Goal: Information Seeking & Learning: Learn about a topic

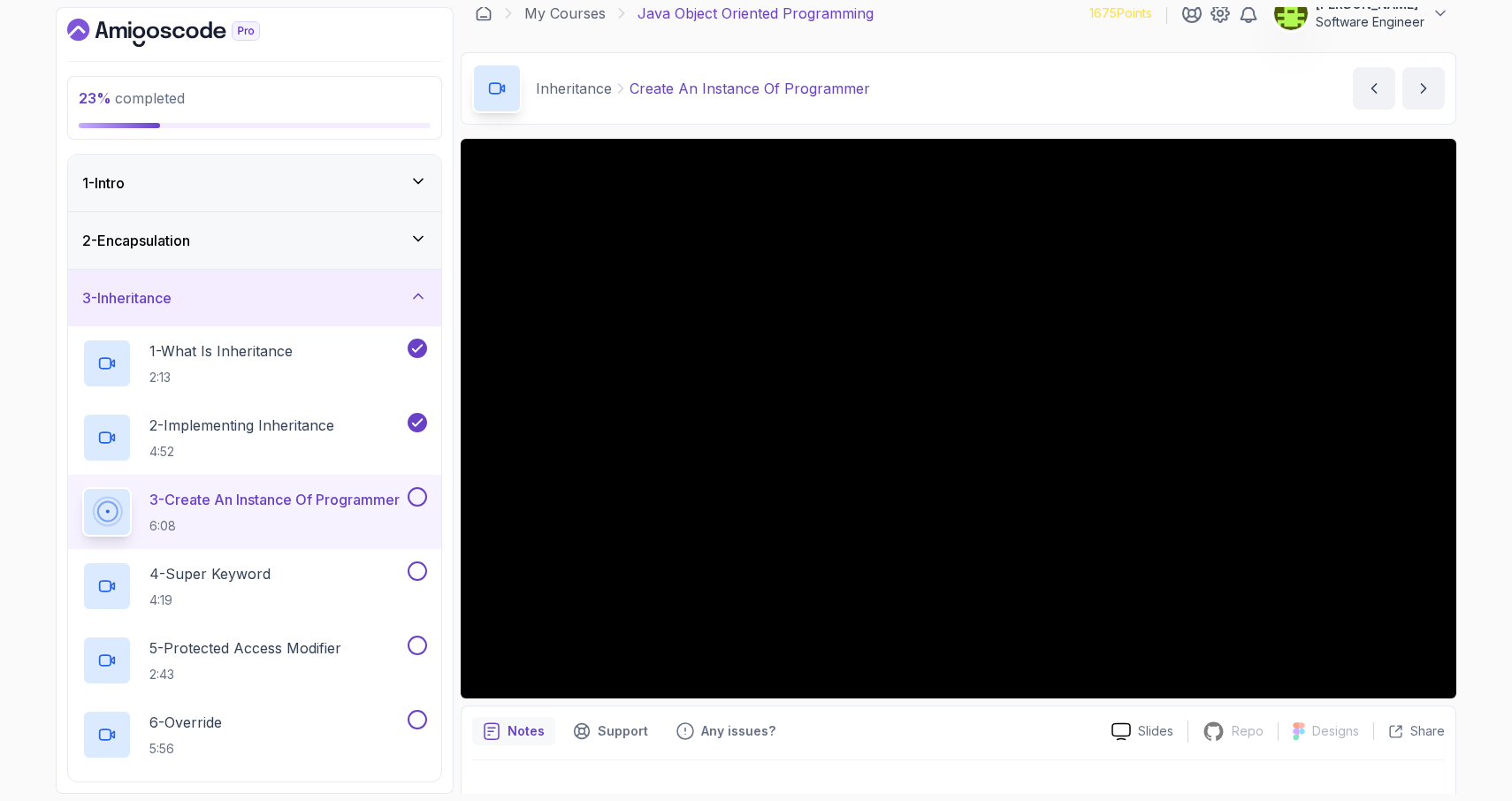
scroll to position [46, 0]
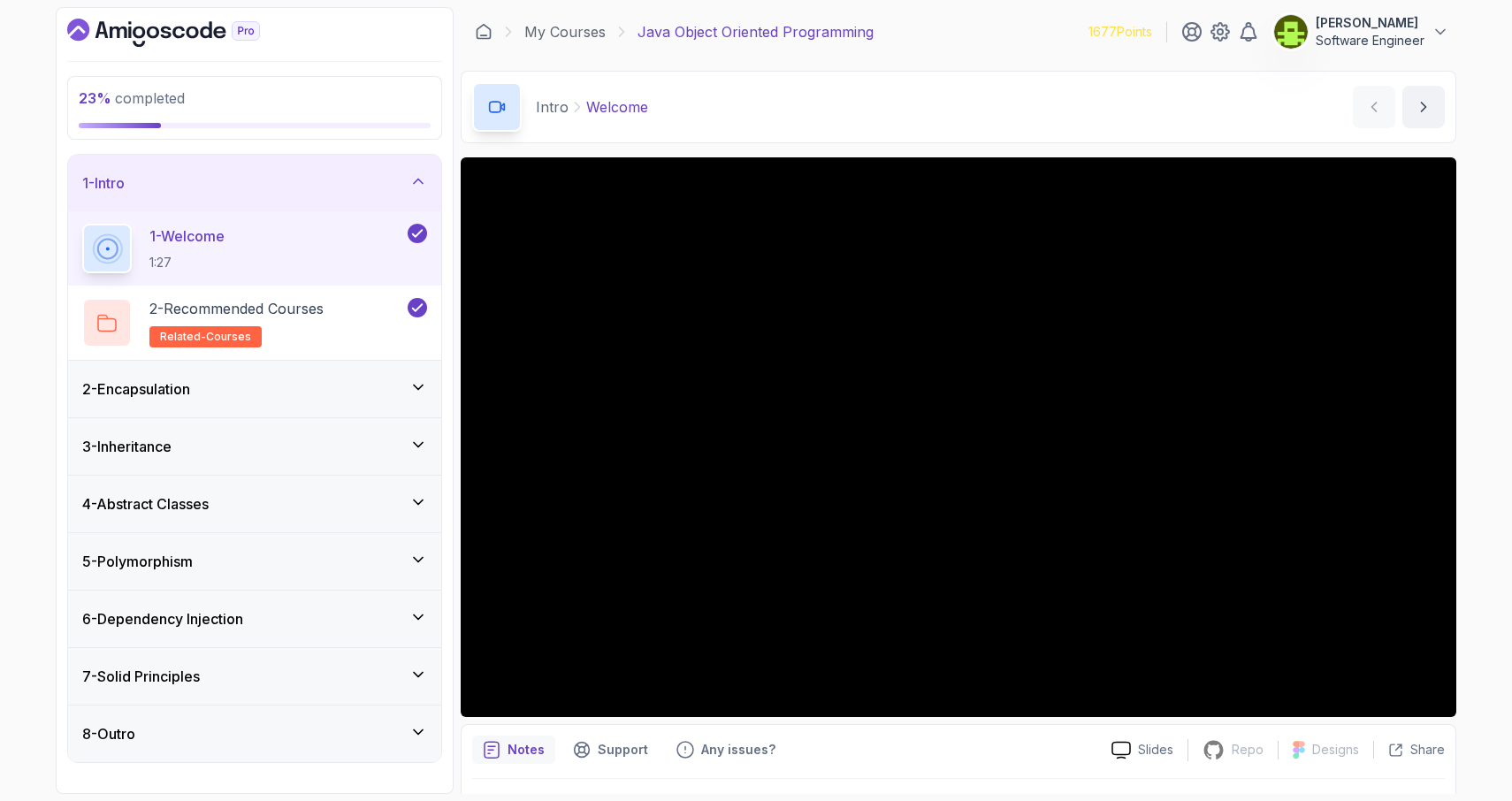
click at [422, 391] on icon at bounding box center [417, 387] width 18 height 18
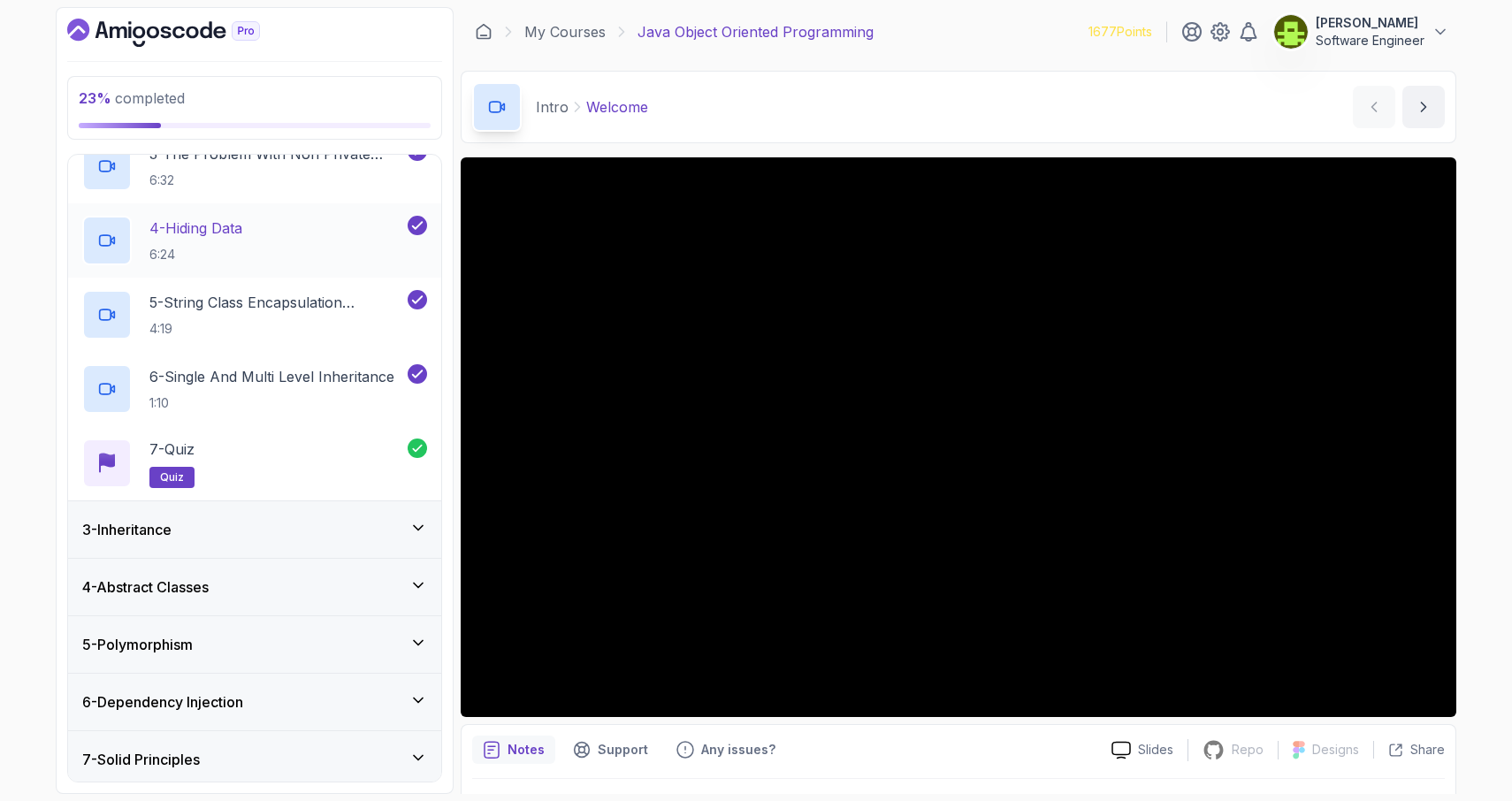
scroll to position [351, 0]
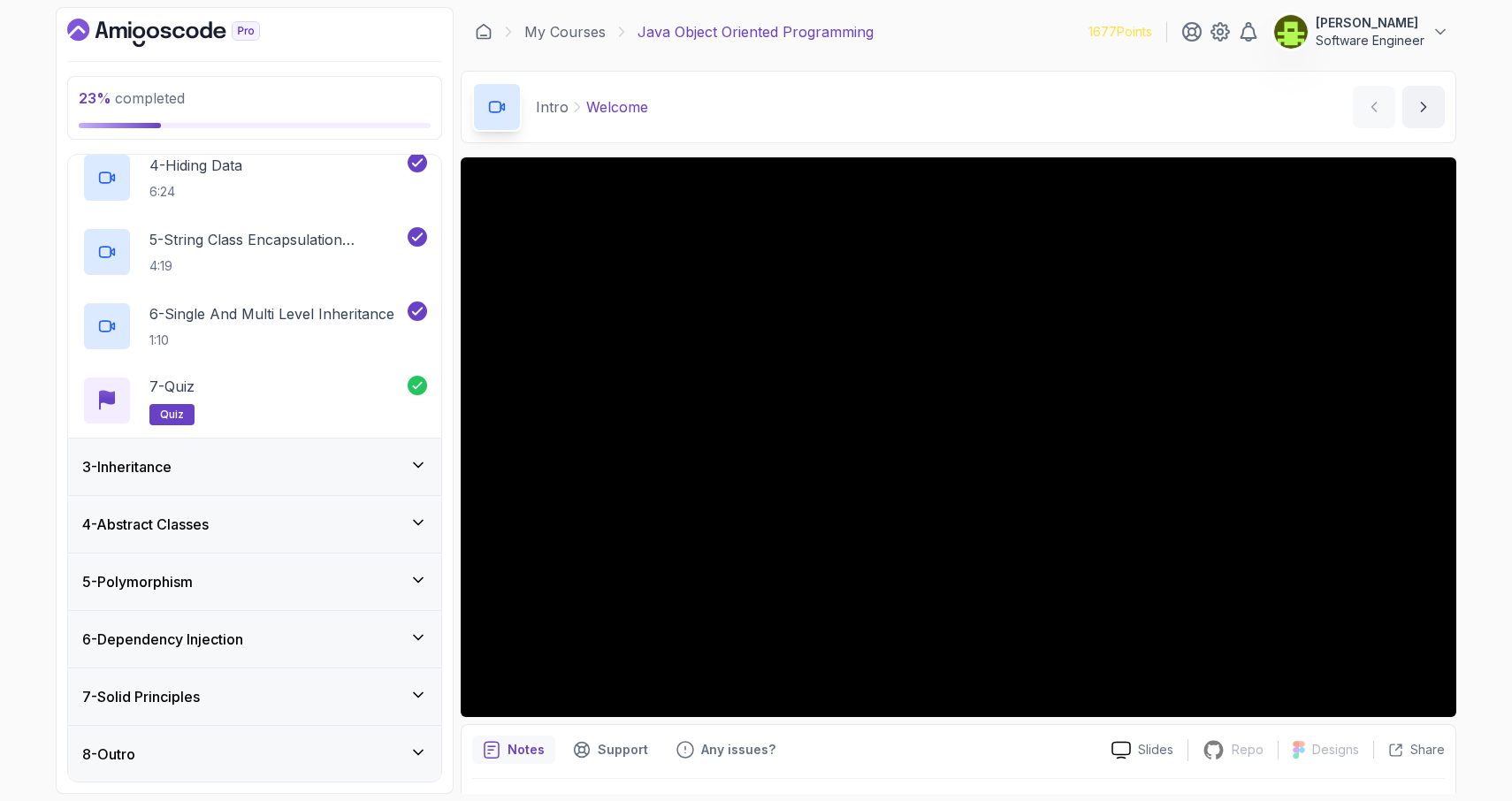
click at [424, 466] on icon at bounding box center [417, 465] width 18 height 18
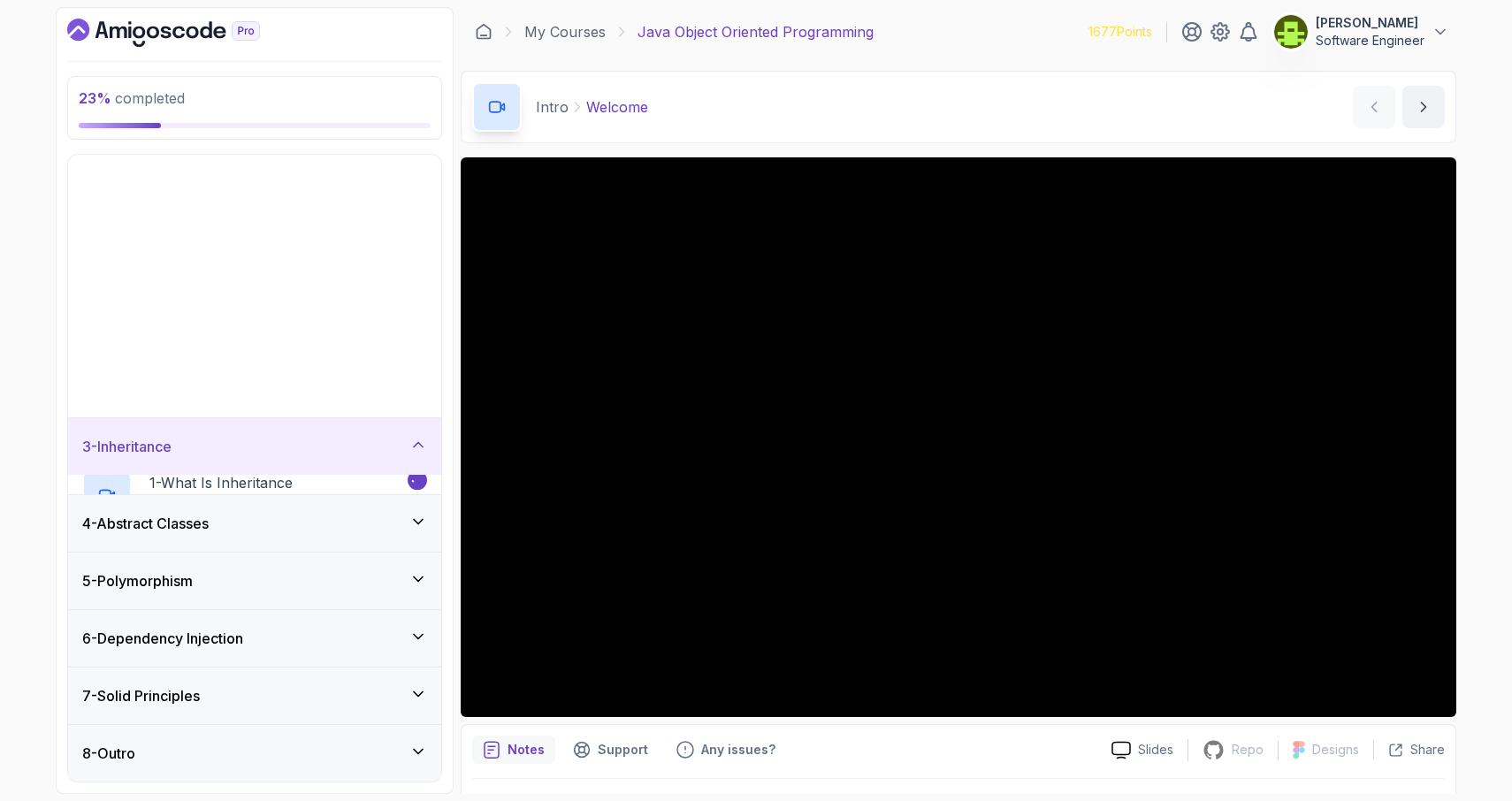
scroll to position [0, 0]
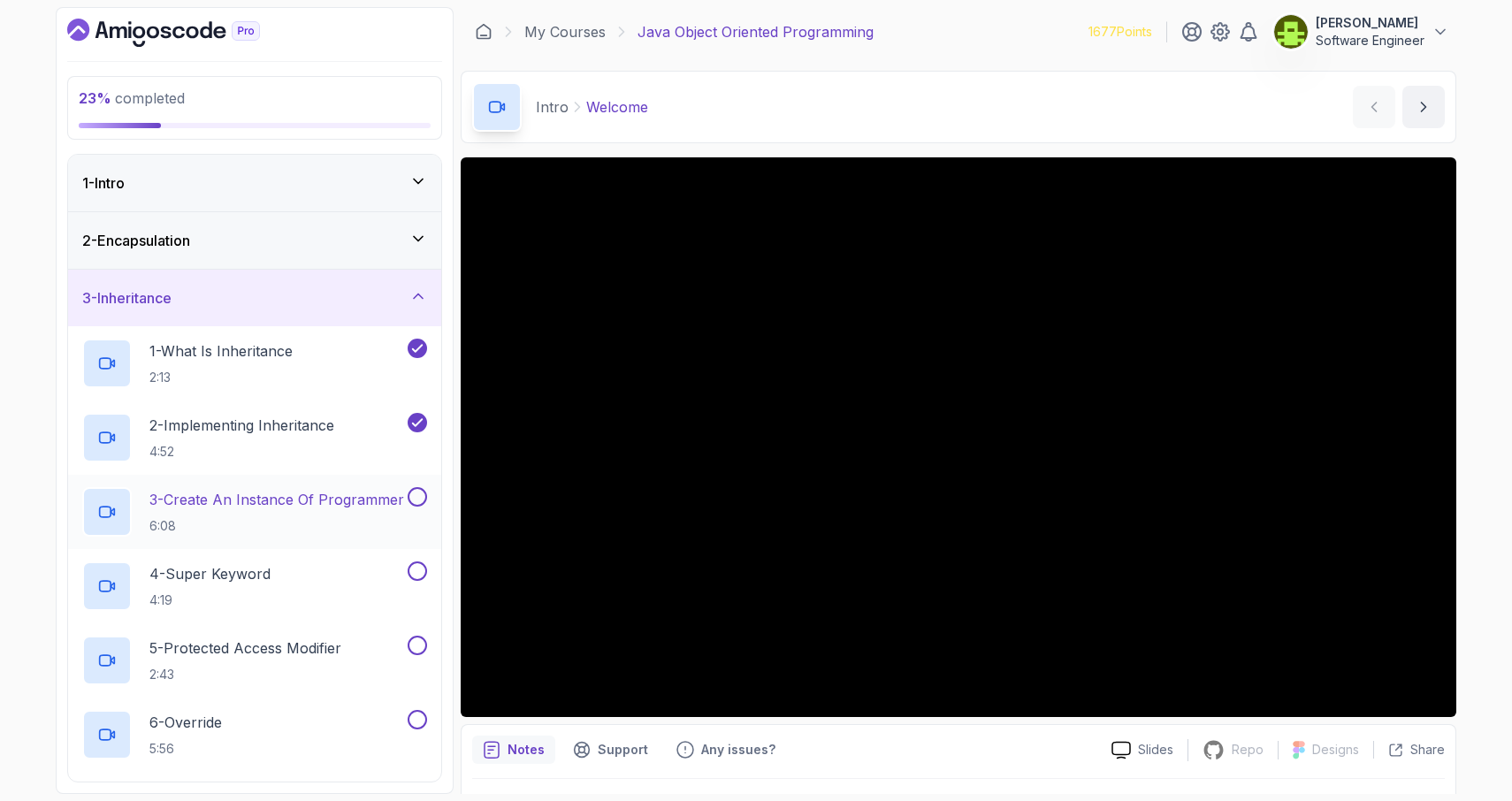
click at [334, 490] on p "3 - Create An Instance Of Programmer" at bounding box center [276, 499] width 254 height 21
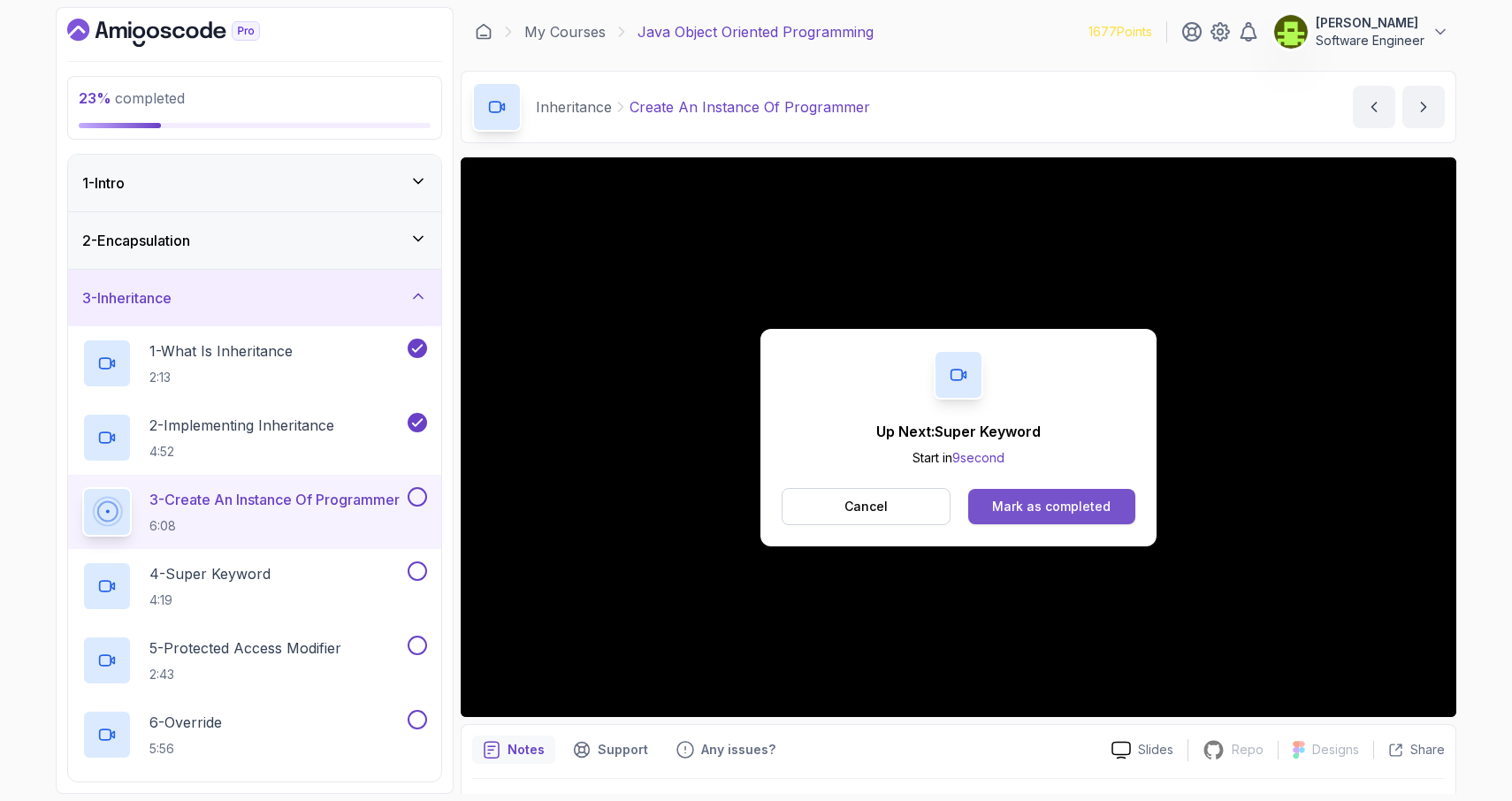
click at [1068, 502] on div "Mark as completed" at bounding box center [1051, 506] width 118 height 18
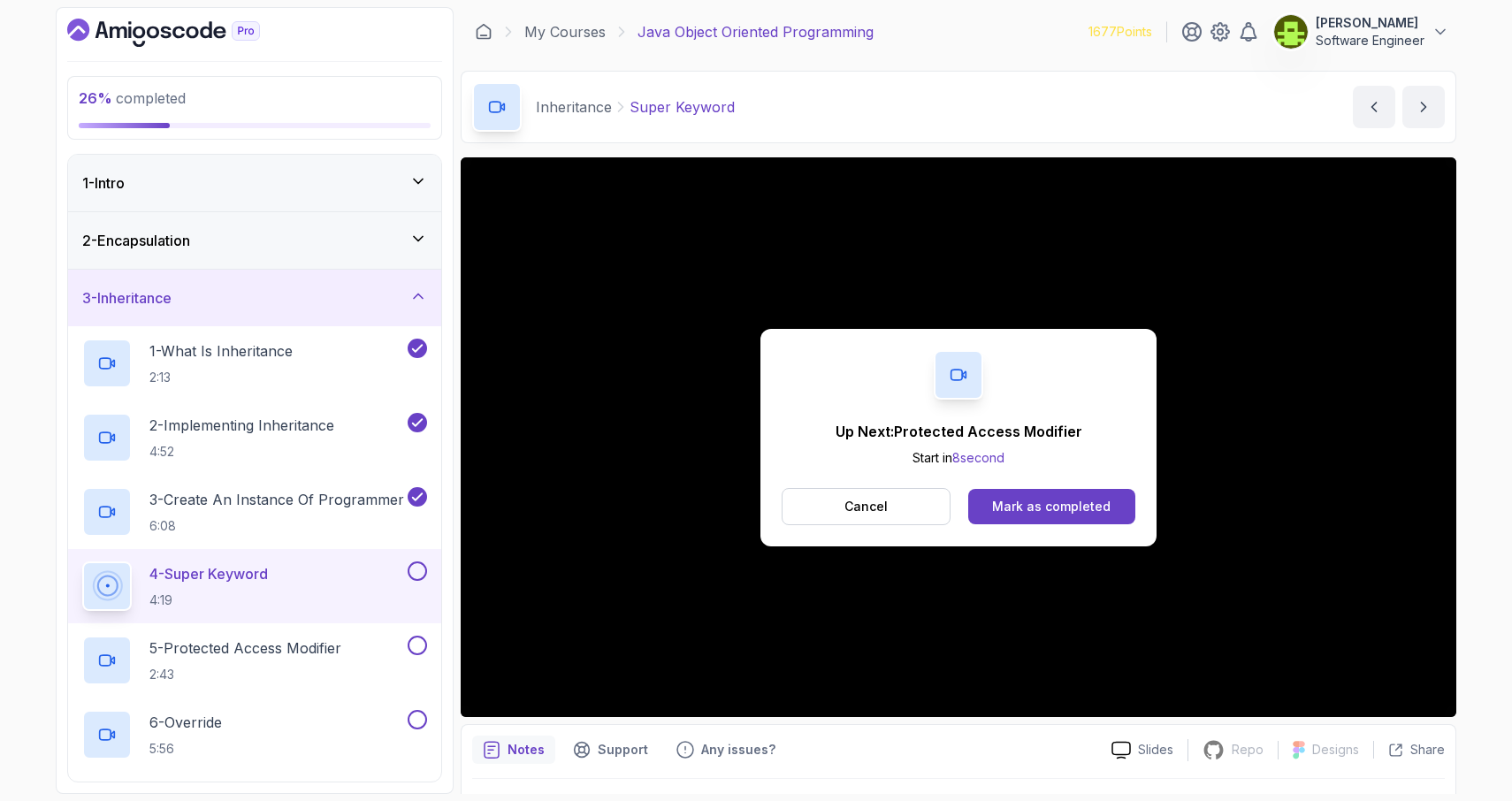
click at [1068, 502] on div "Mark as completed" at bounding box center [1051, 506] width 118 height 18
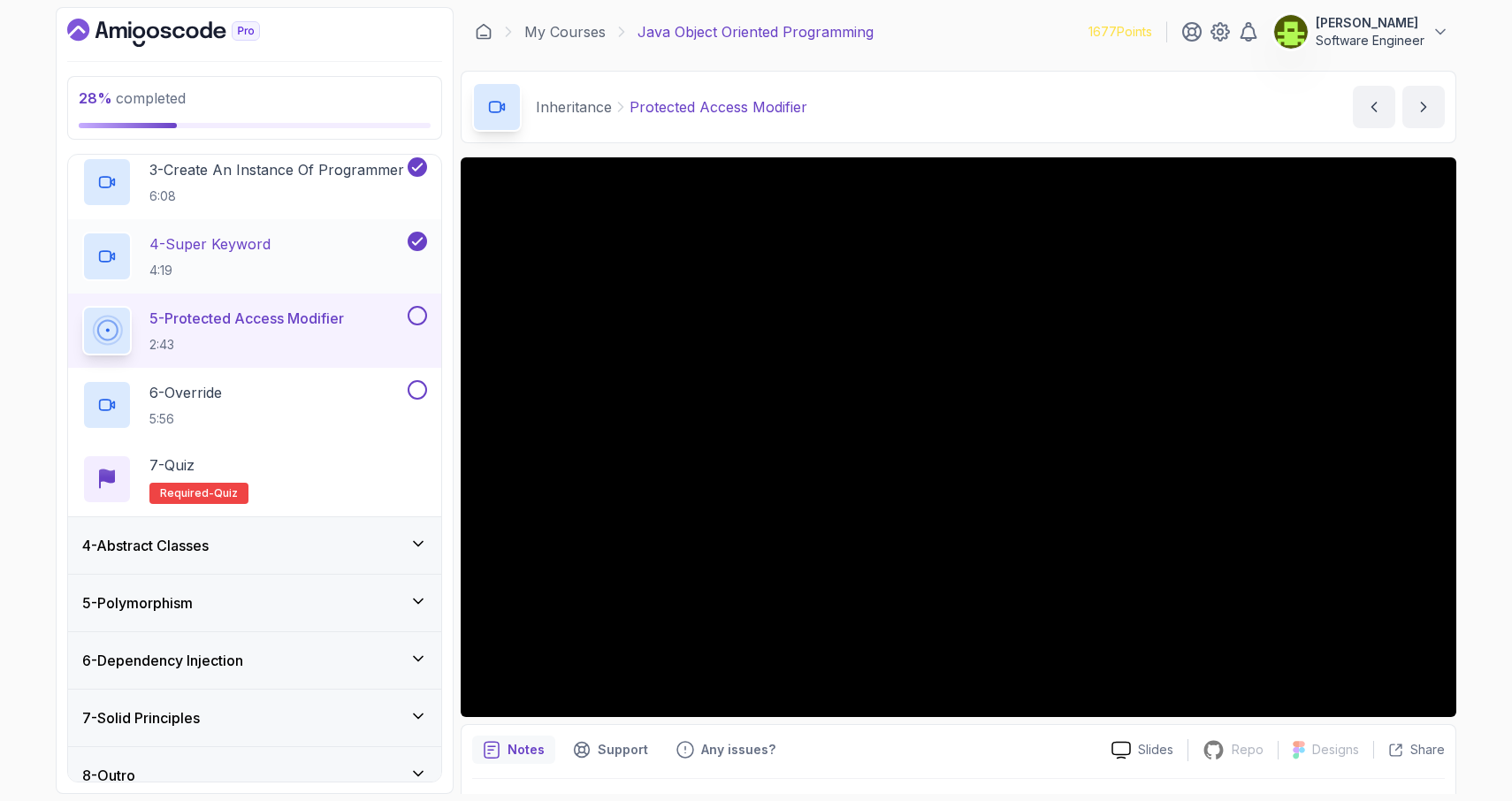
scroll to position [351, 0]
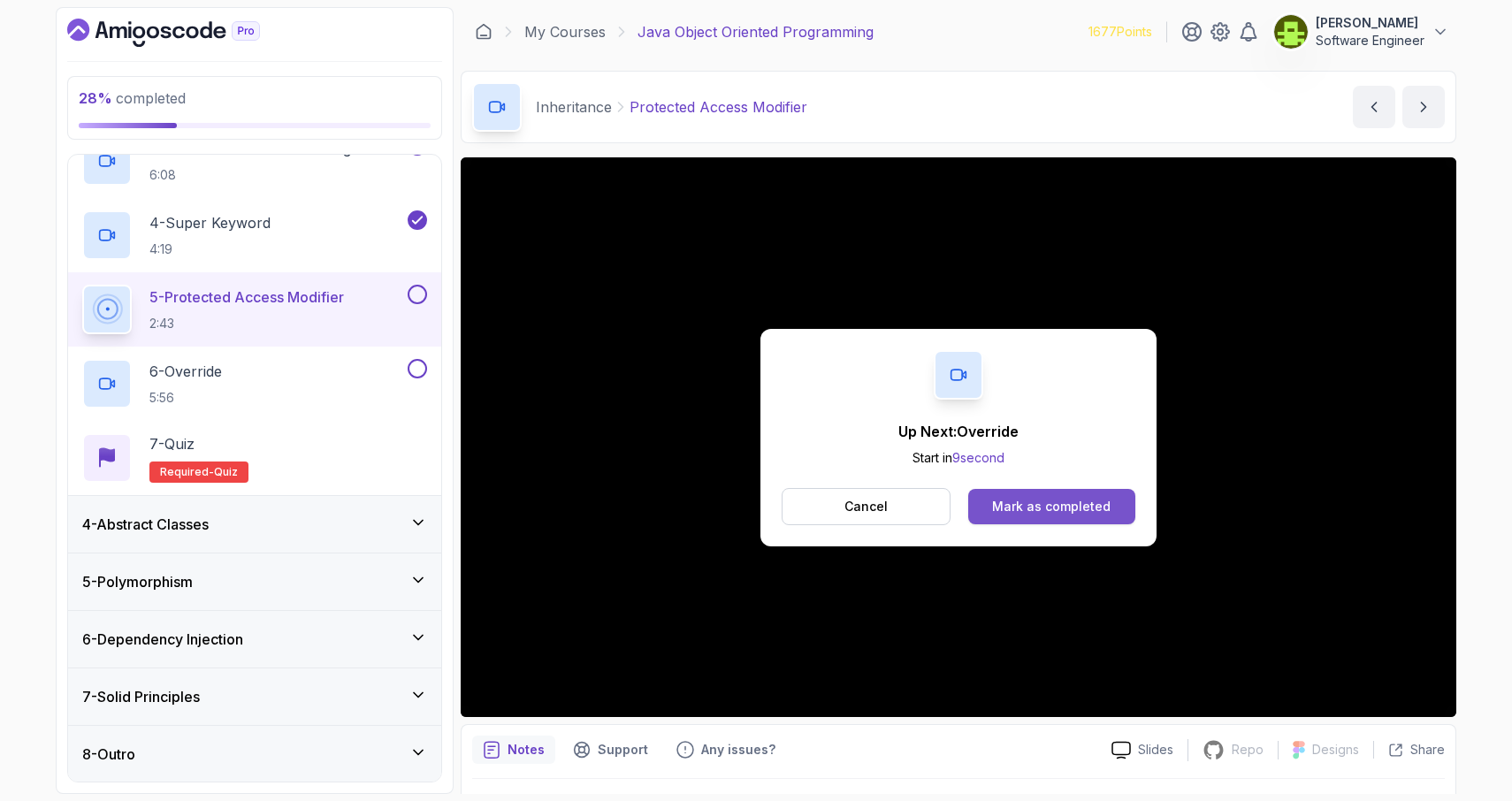
click at [1063, 504] on div "Mark as completed" at bounding box center [1051, 506] width 118 height 18
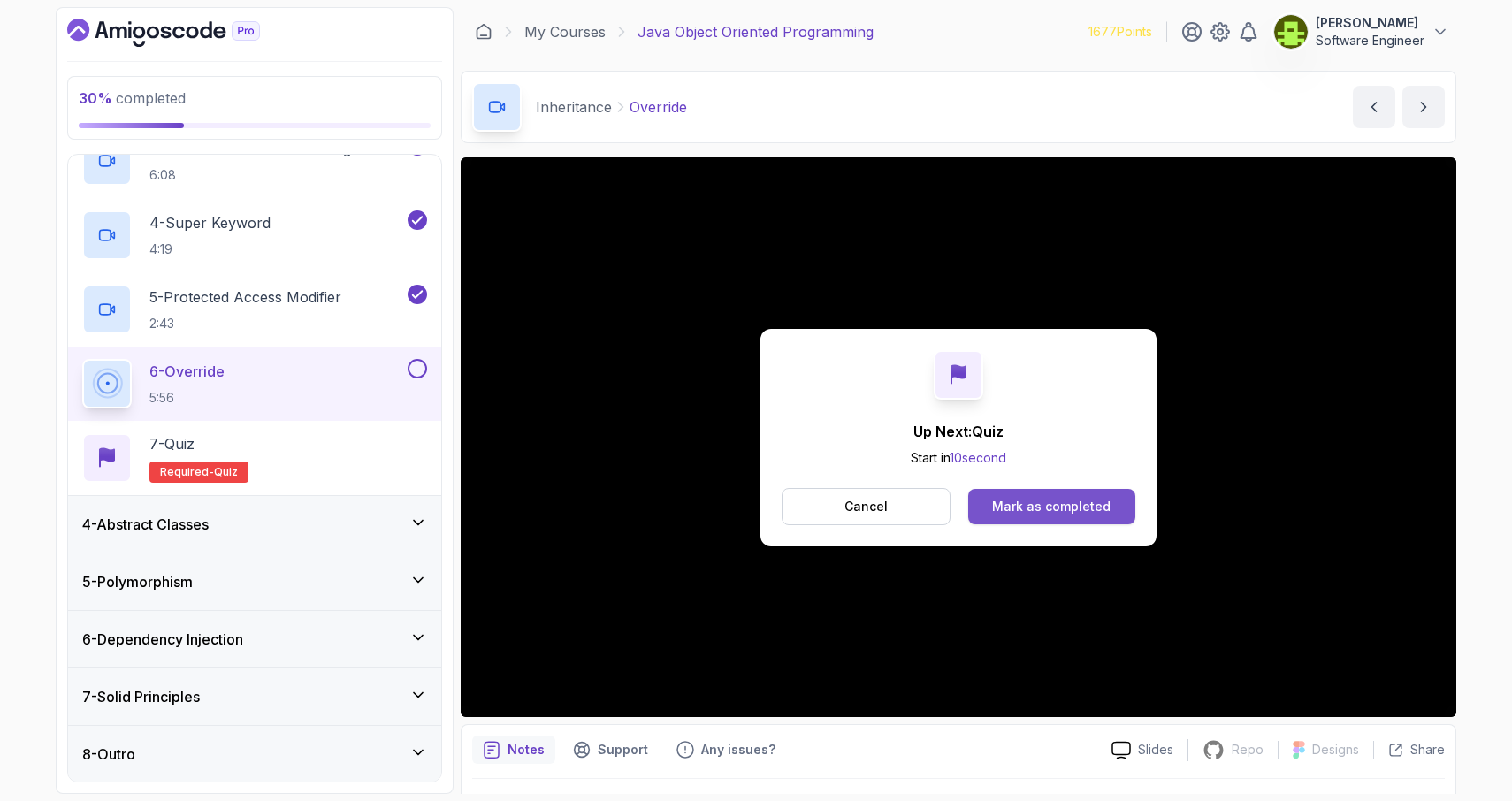
click at [1108, 498] on button "Mark as completed" at bounding box center [1051, 507] width 167 height 35
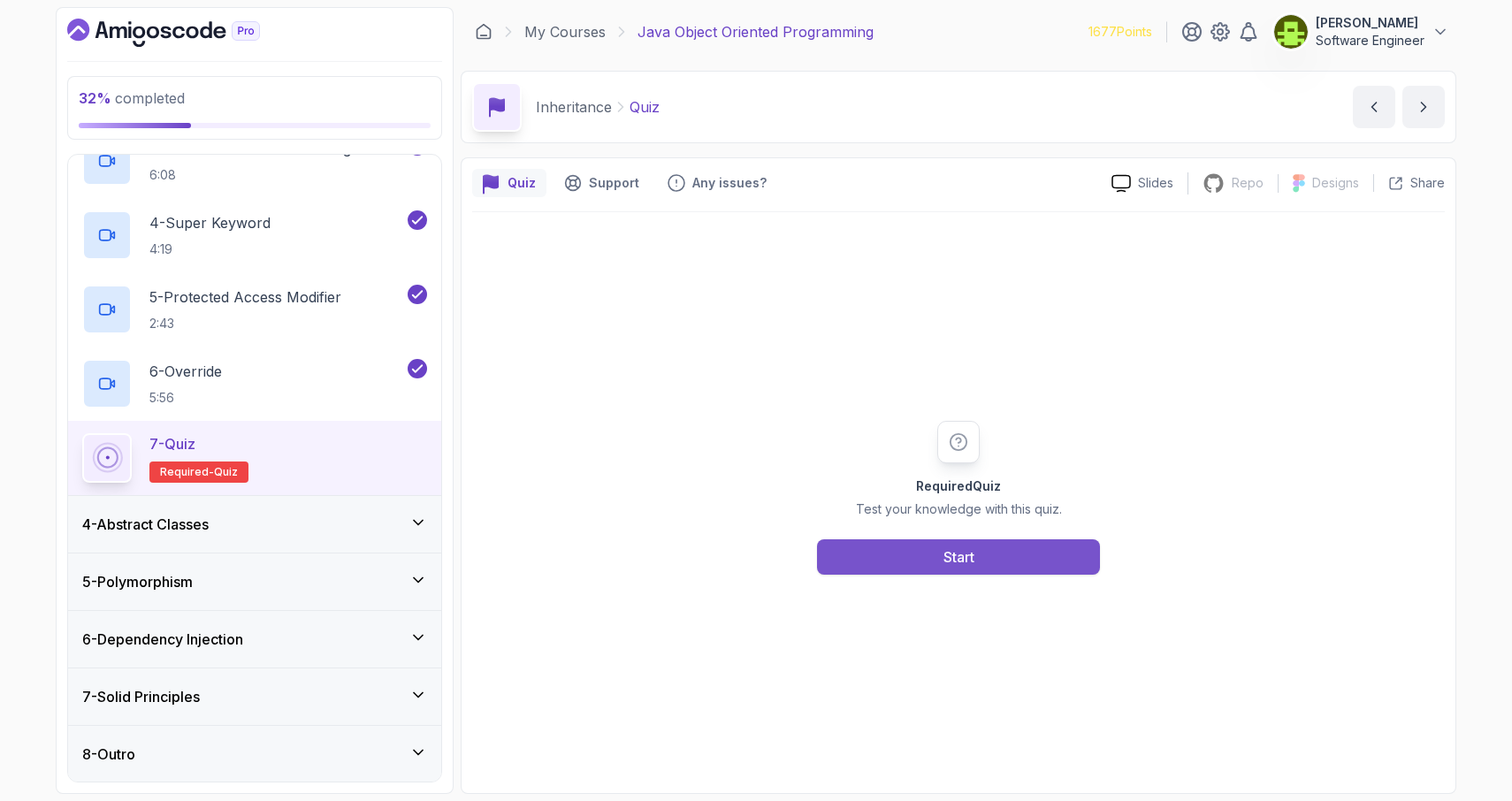
click at [968, 554] on div "Start" at bounding box center [958, 556] width 31 height 21
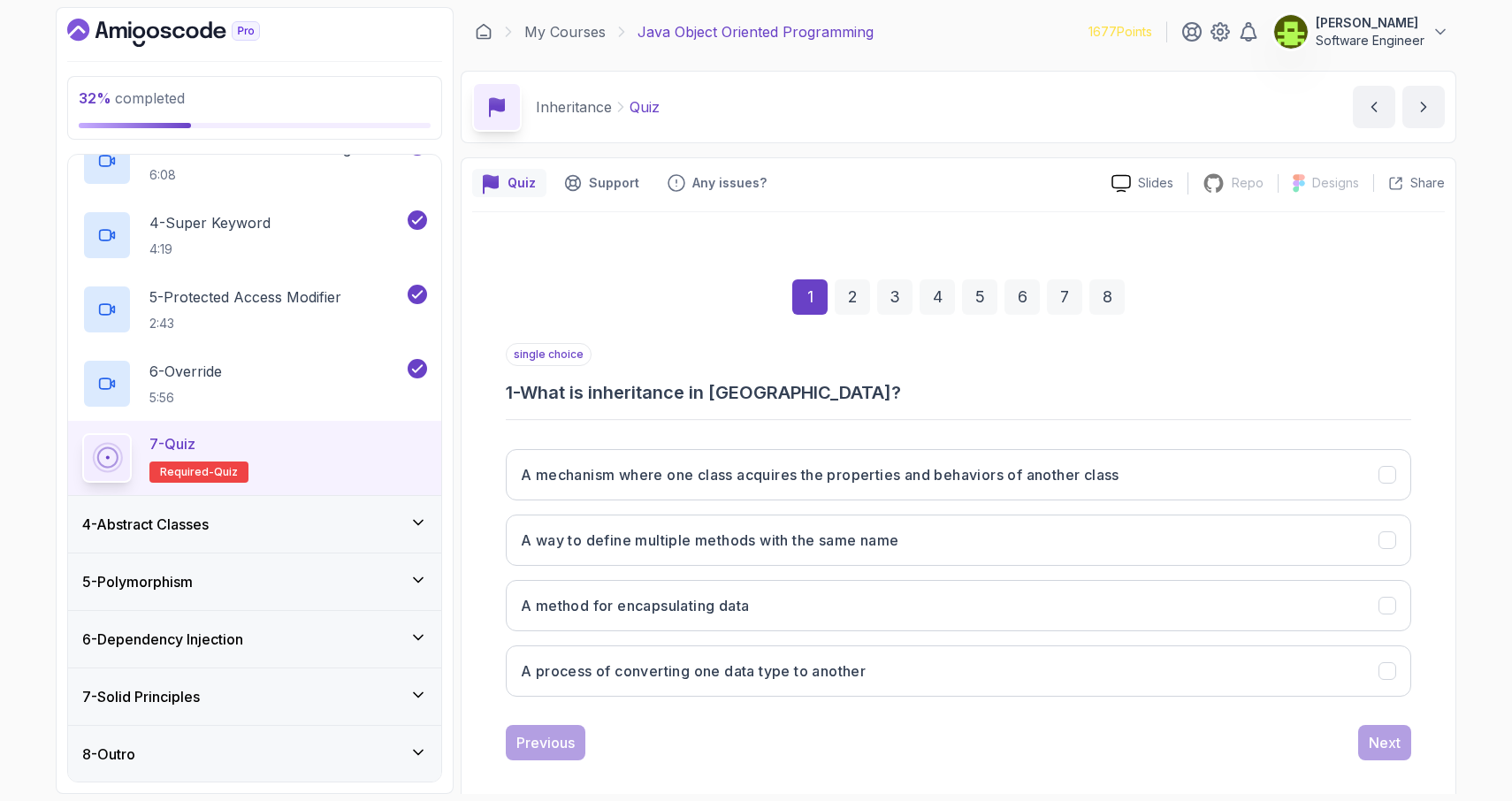
scroll to position [17, 0]
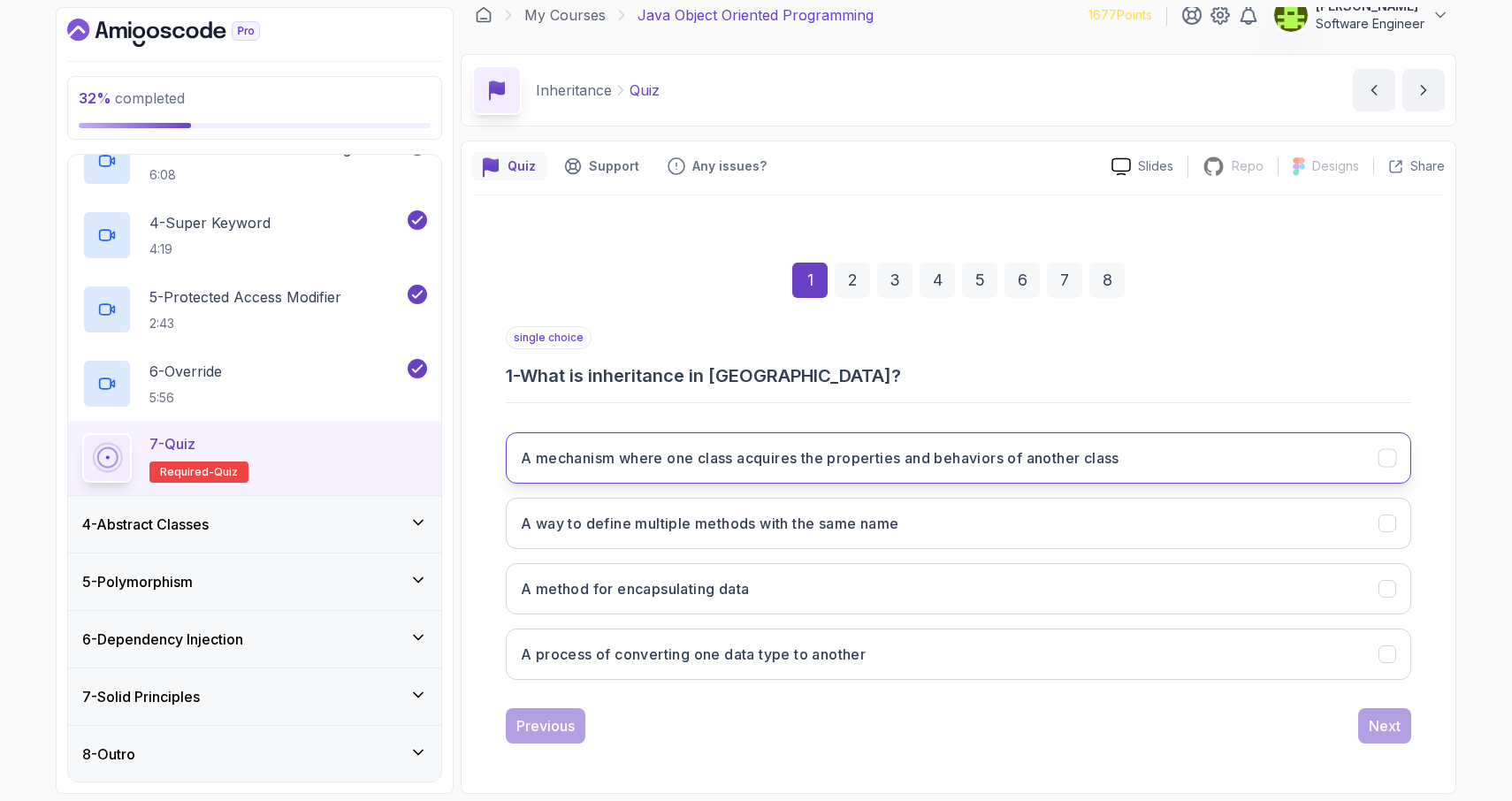
click at [1388, 458] on icon "A mechanism where one class acquires the properties and behaviors of another cl…" at bounding box center [1386, 458] width 9 height 7
click at [1382, 725] on div "Next" at bounding box center [1384, 726] width 32 height 21
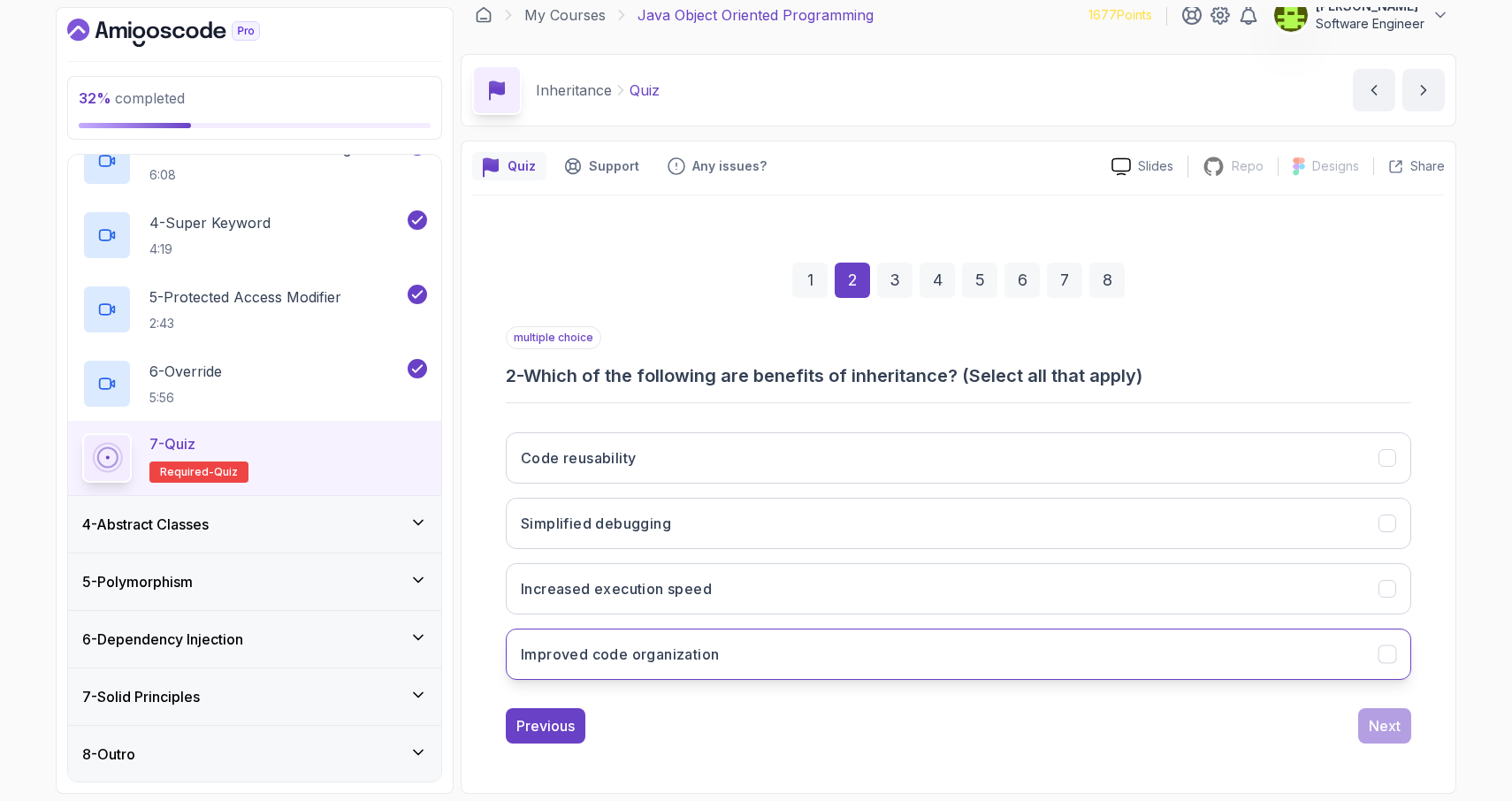
click at [1392, 665] on button "Improved code organization" at bounding box center [959, 654] width 906 height 51
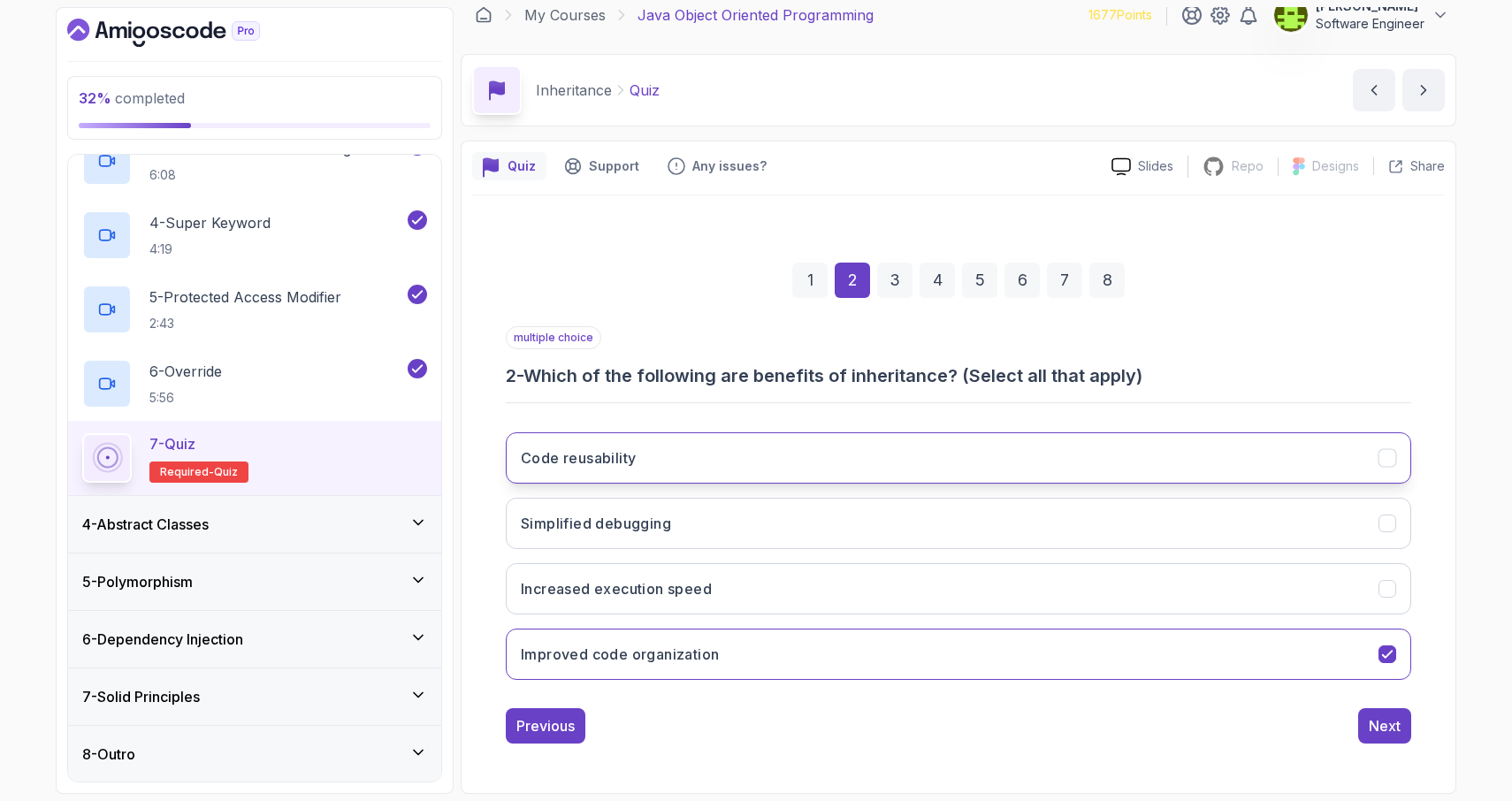
click at [1391, 457] on icon "Code reusability" at bounding box center [1387, 458] width 17 height 17
click at [1396, 725] on div "Next" at bounding box center [1384, 726] width 32 height 21
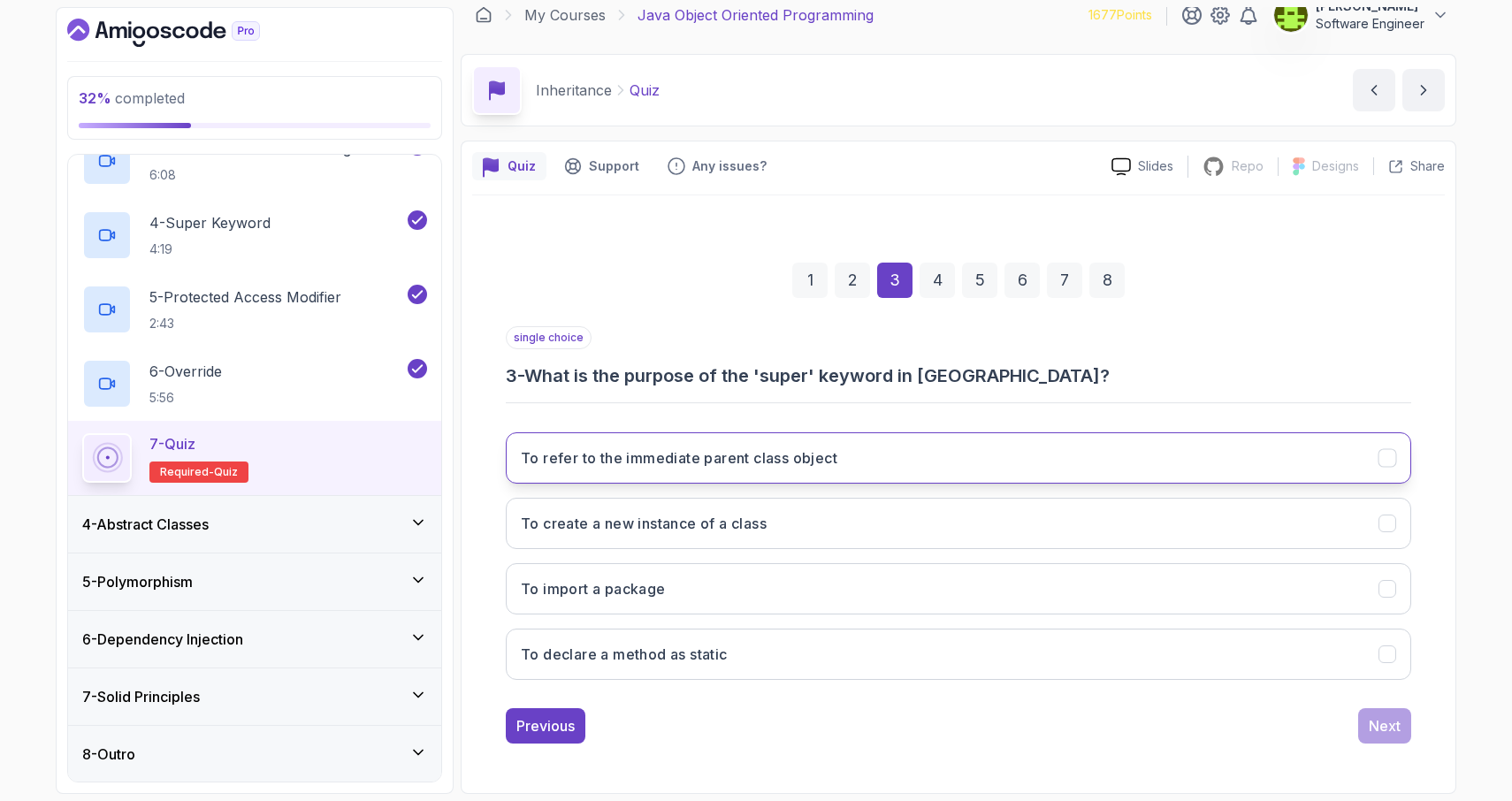
click at [1386, 455] on icon "To refer to the immediate parent class object" at bounding box center [1387, 458] width 17 height 17
click at [1374, 728] on div "Next" at bounding box center [1384, 726] width 32 height 21
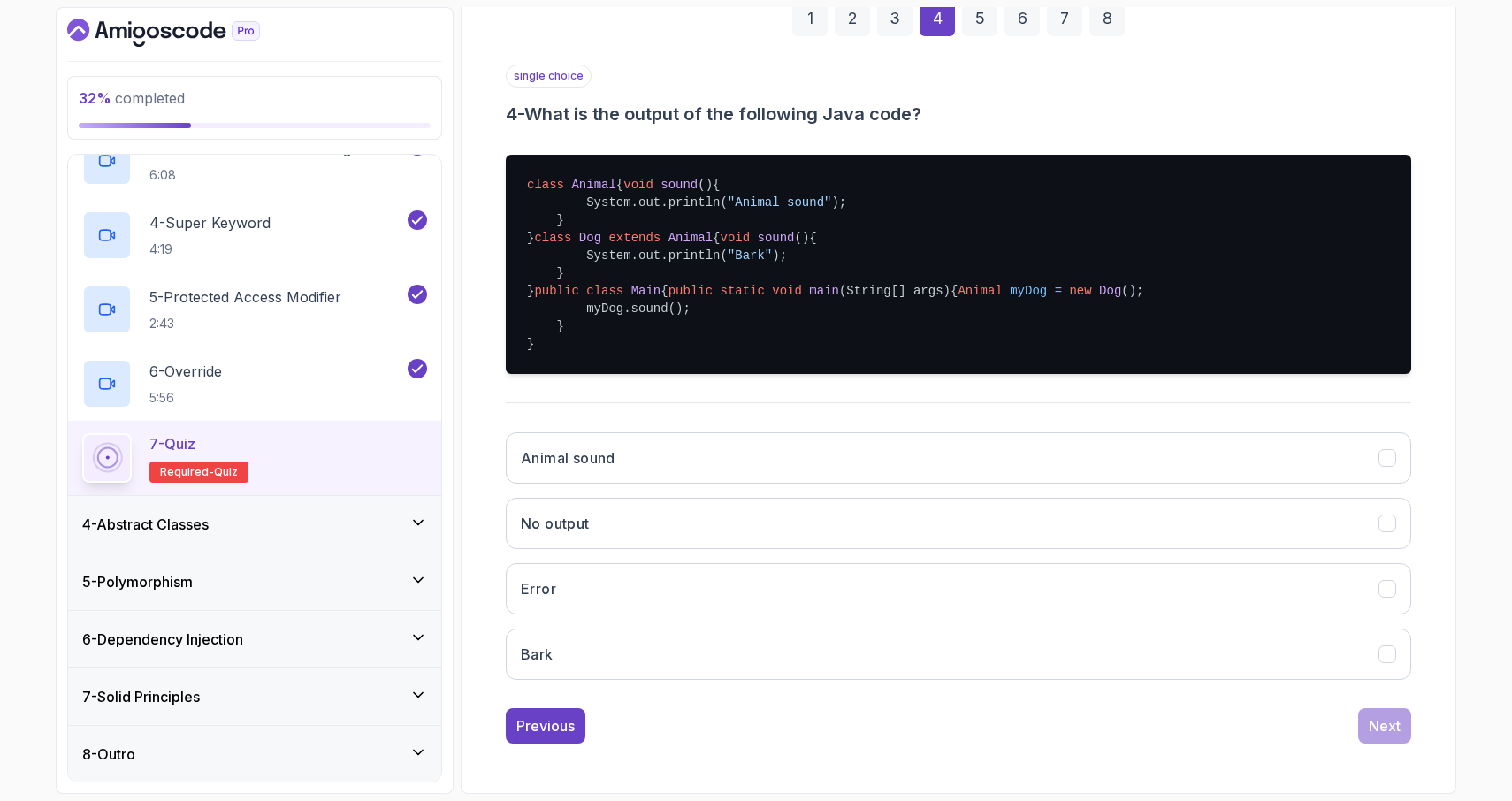
scroll to position [318, 0]
click at [1391, 663] on icon "Bark" at bounding box center [1387, 655] width 17 height 17
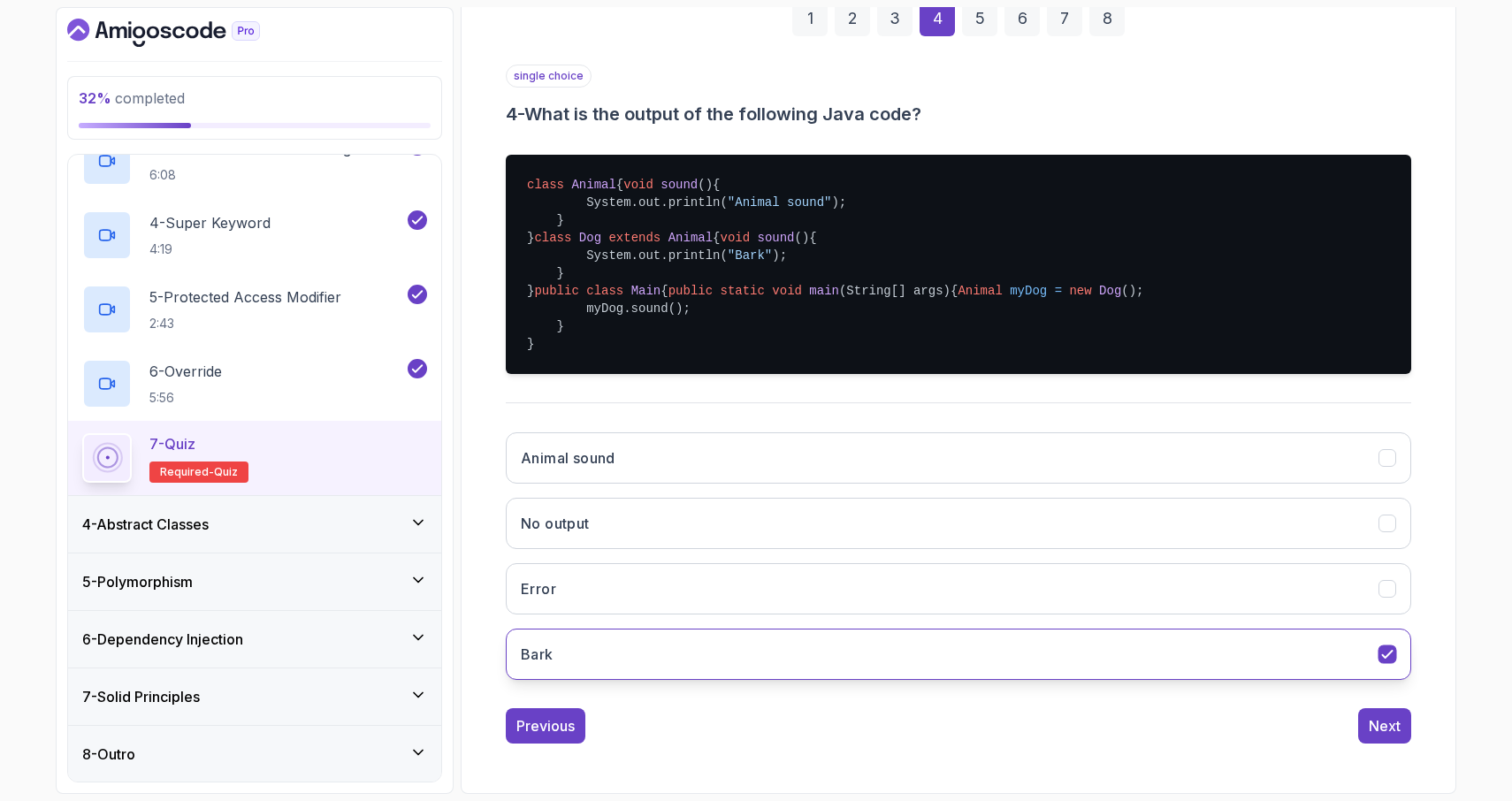
scroll to position [384, 0]
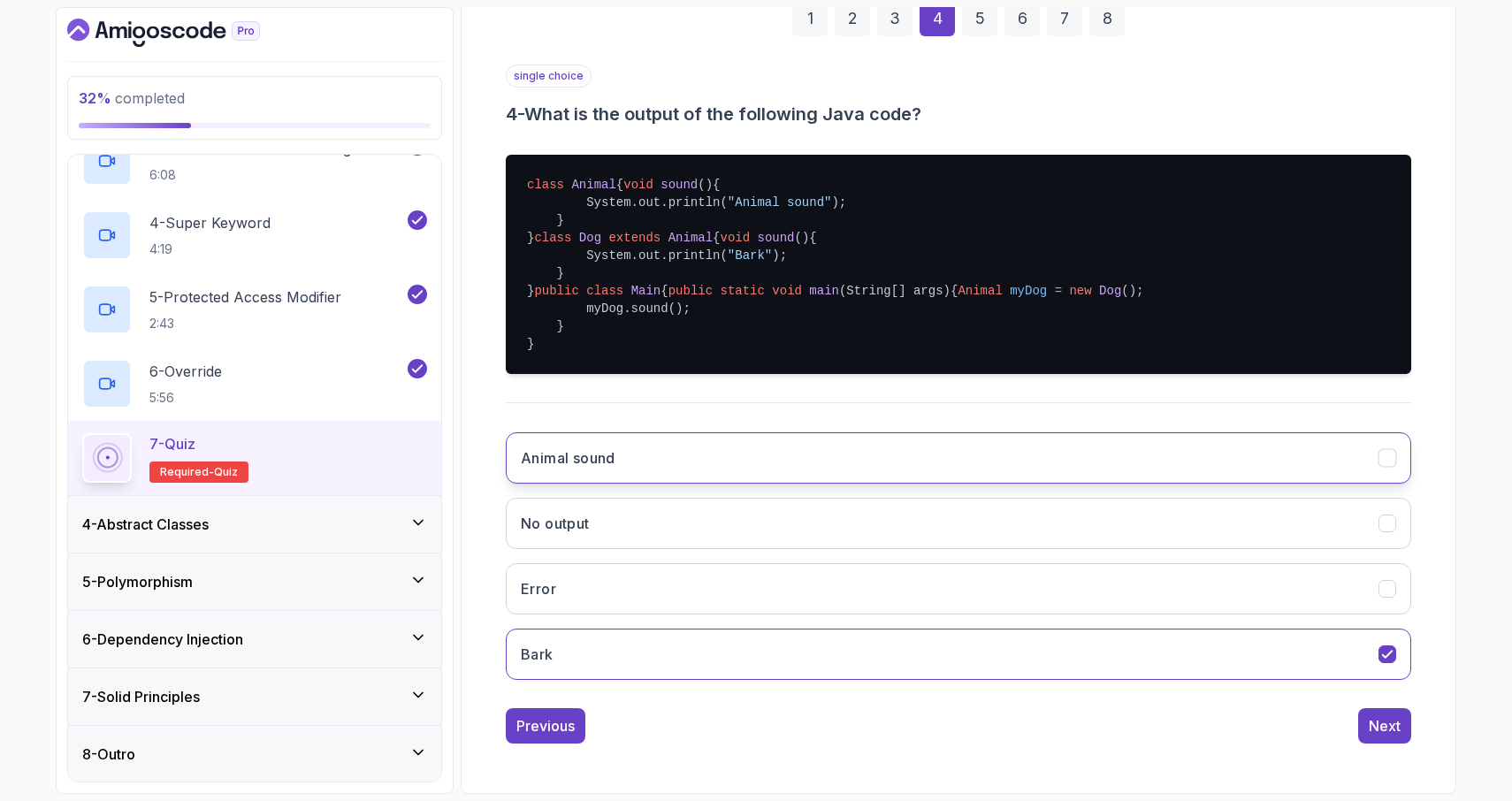
click at [1387, 458] on icon "Animal sound" at bounding box center [1386, 458] width 9 height 7
click at [1382, 722] on div "Next" at bounding box center [1384, 726] width 32 height 21
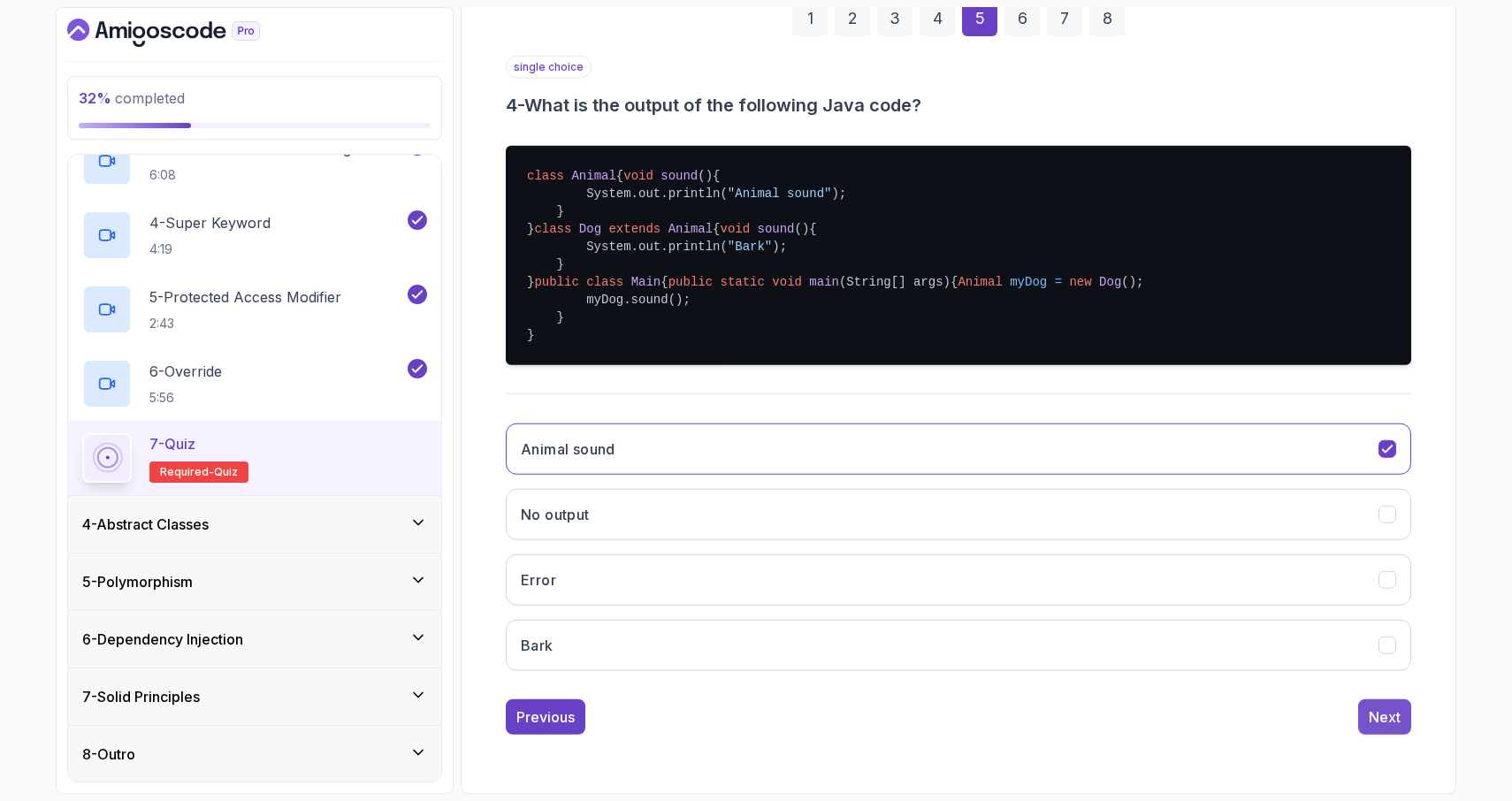
scroll to position [17, 0]
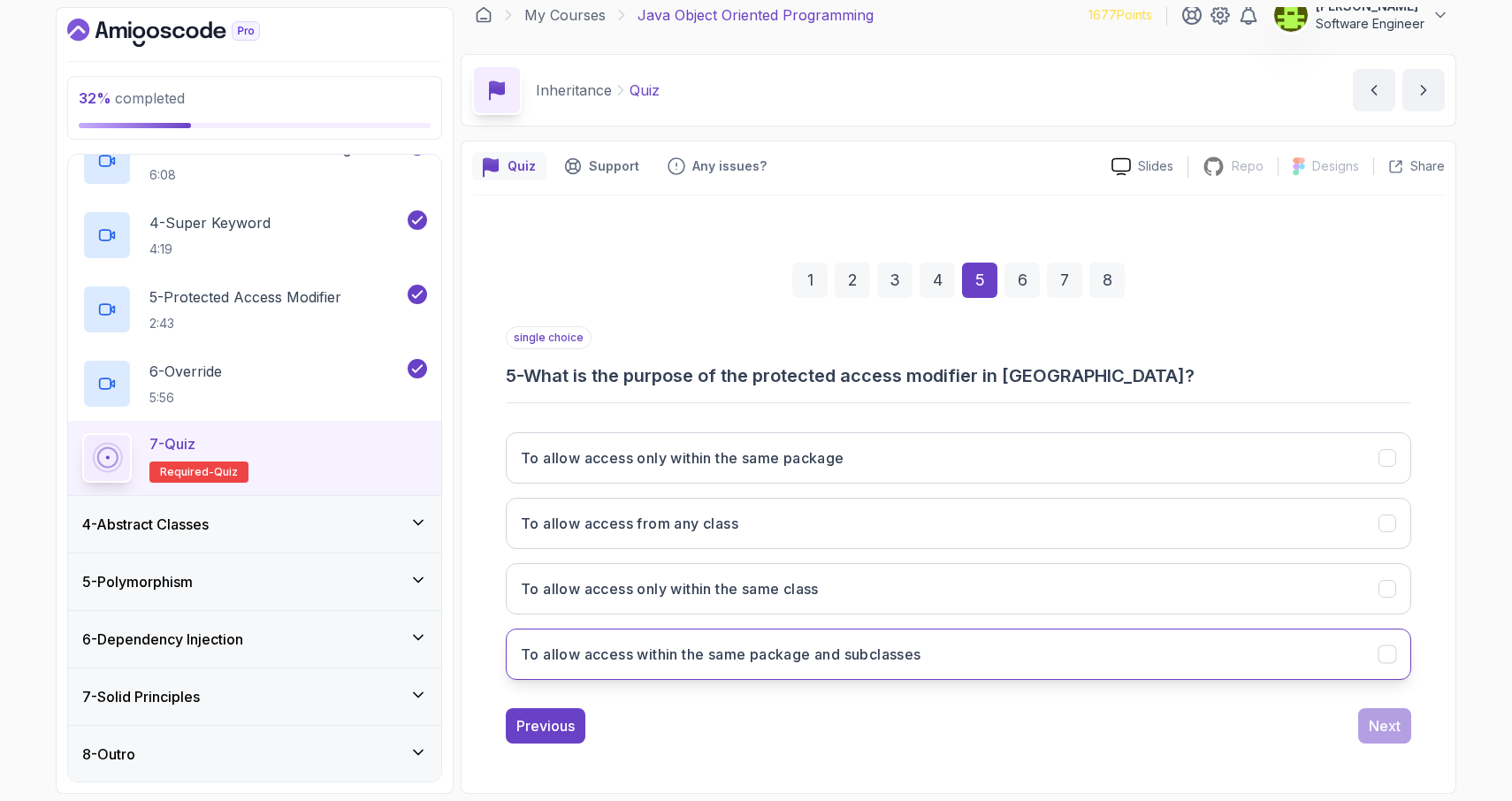
click at [1346, 658] on button "To allow access within the same package and subclasses" at bounding box center [959, 654] width 906 height 51
click at [1372, 739] on button "Next" at bounding box center [1383, 726] width 53 height 35
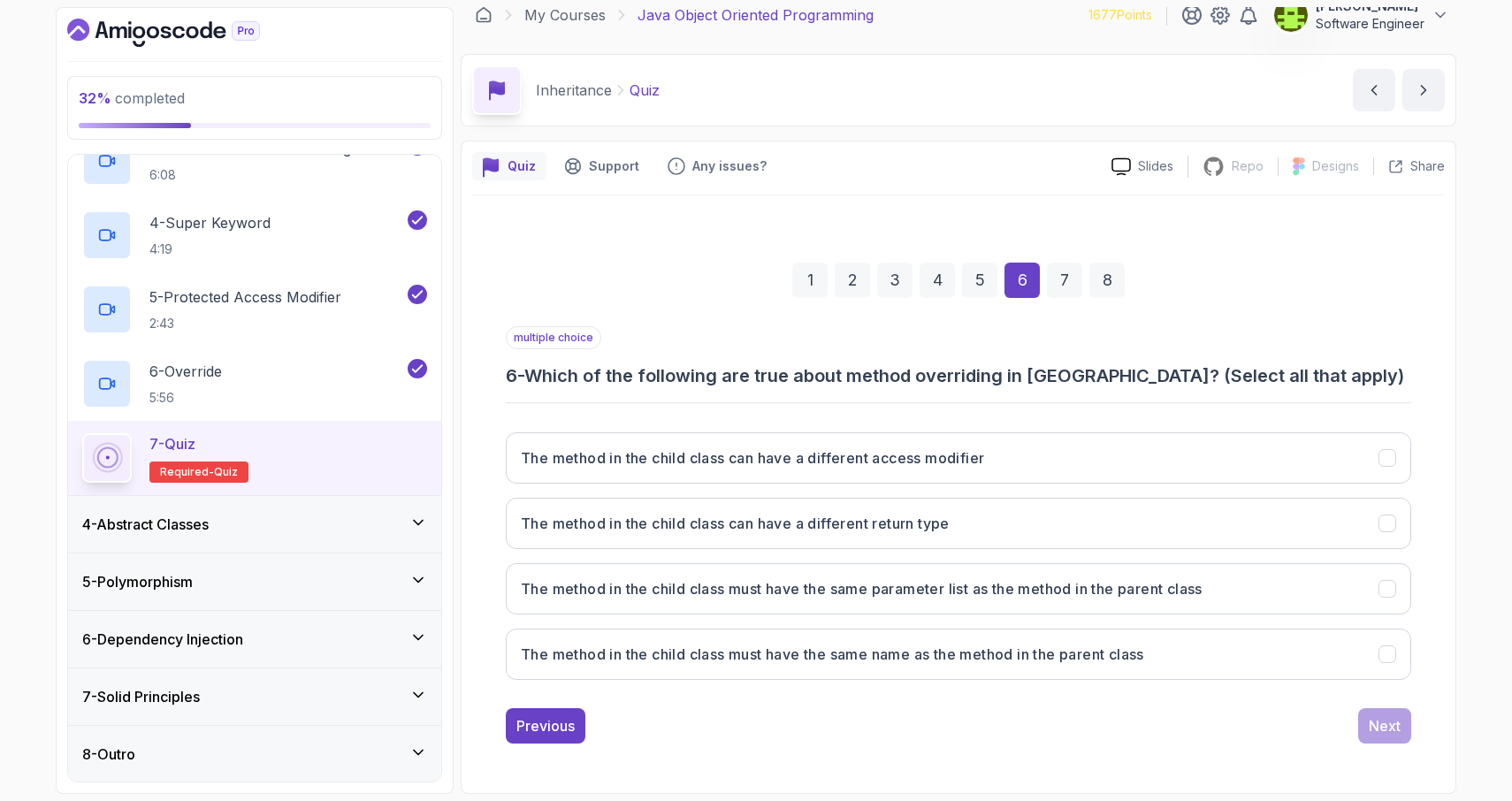
scroll to position [0, 0]
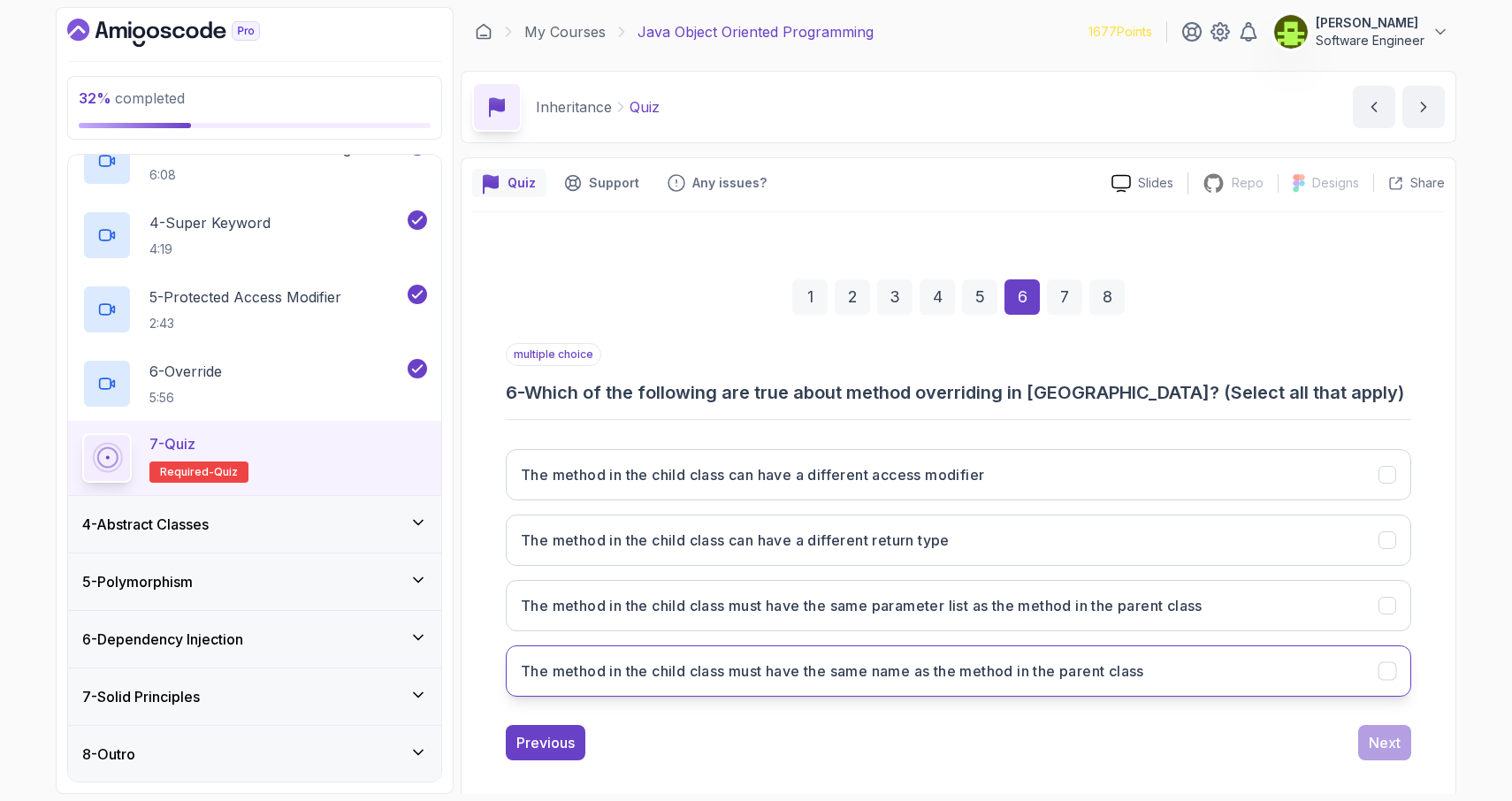
click at [1392, 673] on icon "The method in the child class must have the same name as the method in the pare…" at bounding box center [1387, 672] width 17 height 17
click at [506, 645] on button "The method in the child class must have the same name as the method in the pare…" at bounding box center [959, 671] width 906 height 51
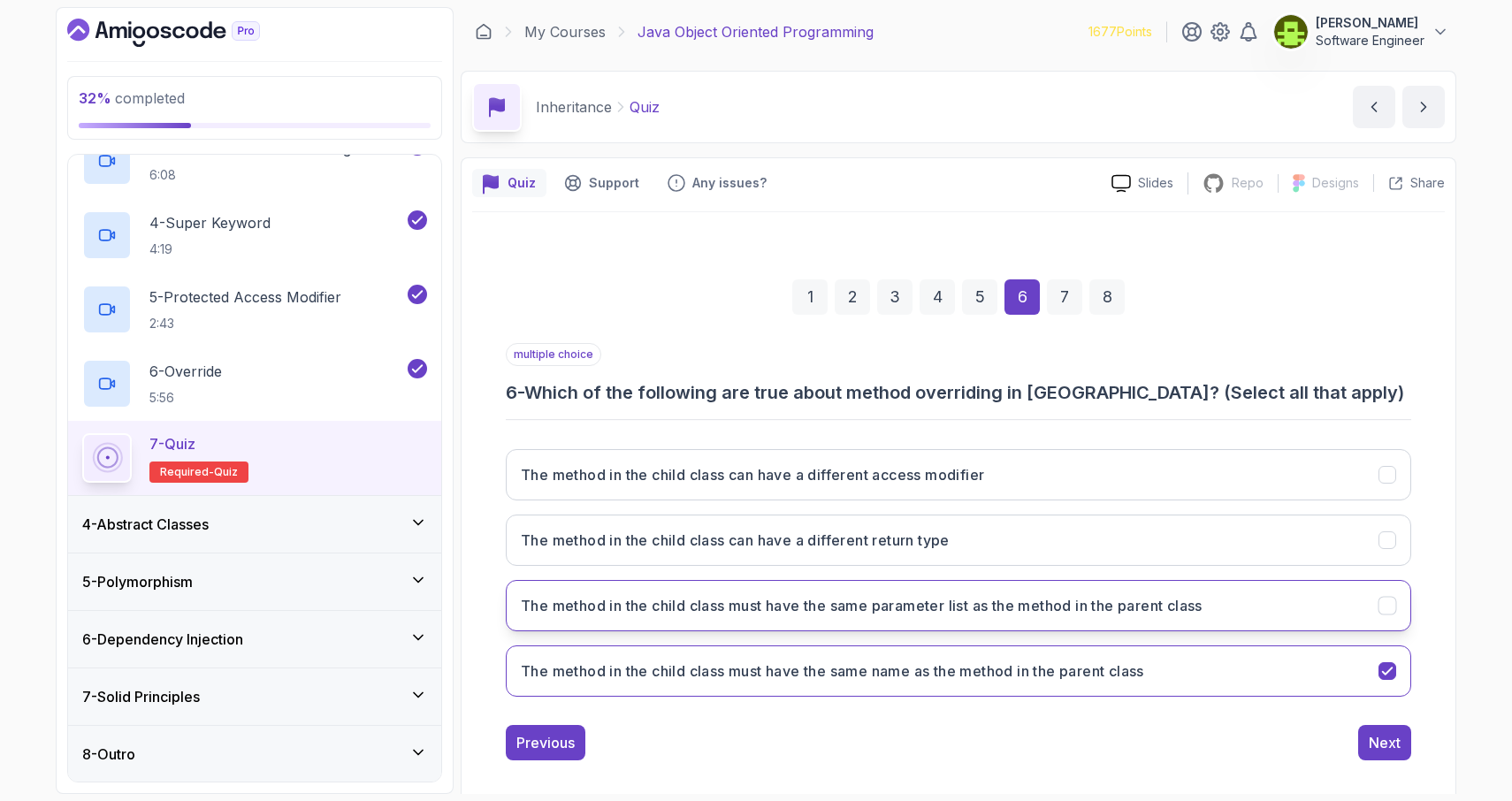
click at [1386, 604] on icon "The method in the child class must have the same parameter list as the method i…" at bounding box center [1387, 605] width 17 height 17
click at [1377, 752] on div "Next" at bounding box center [1384, 742] width 32 height 21
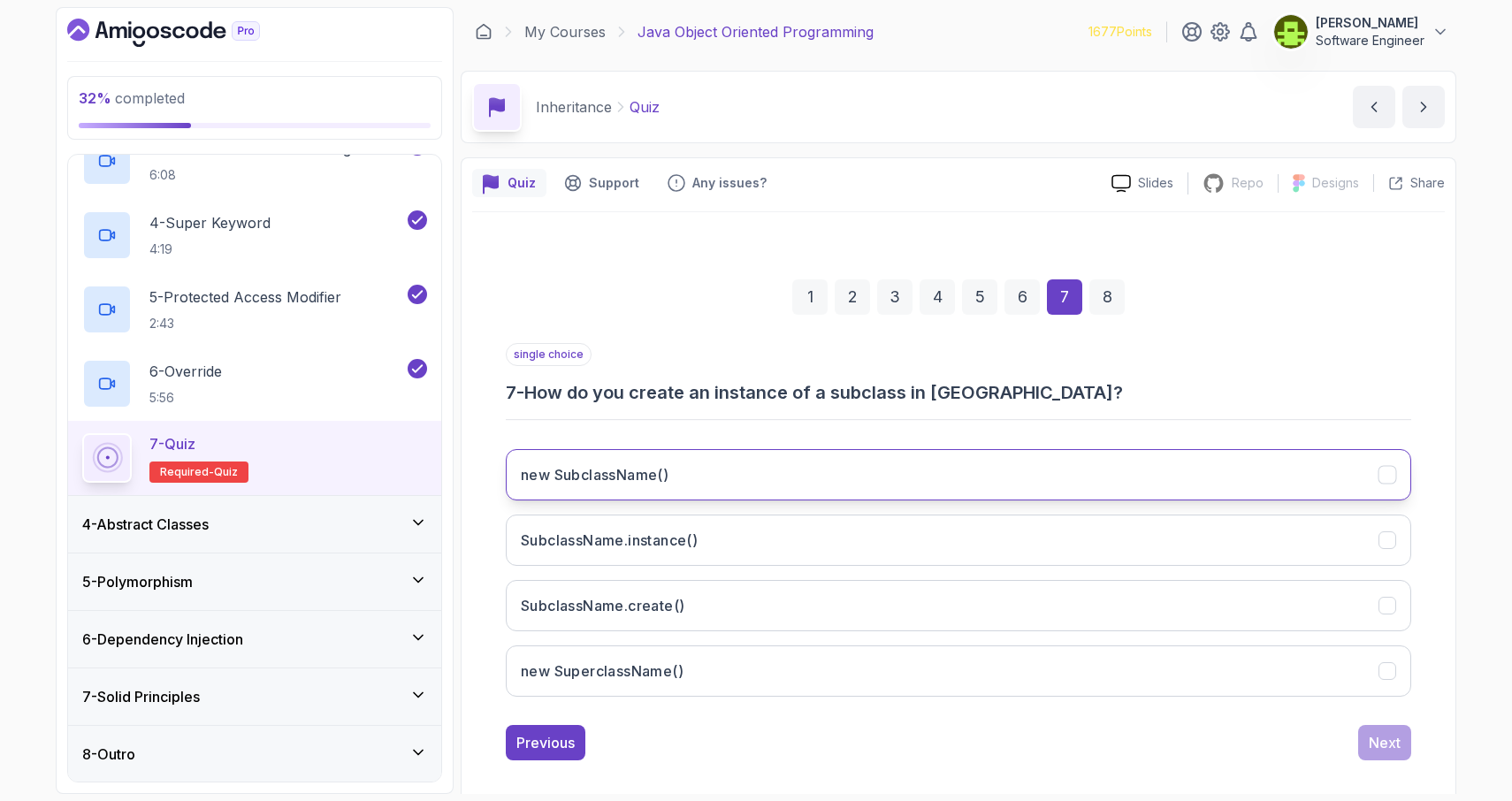
click at [1385, 479] on icon "new SubclassName()" at bounding box center [1387, 475] width 17 height 17
click at [1369, 735] on div "Next" at bounding box center [1384, 742] width 32 height 21
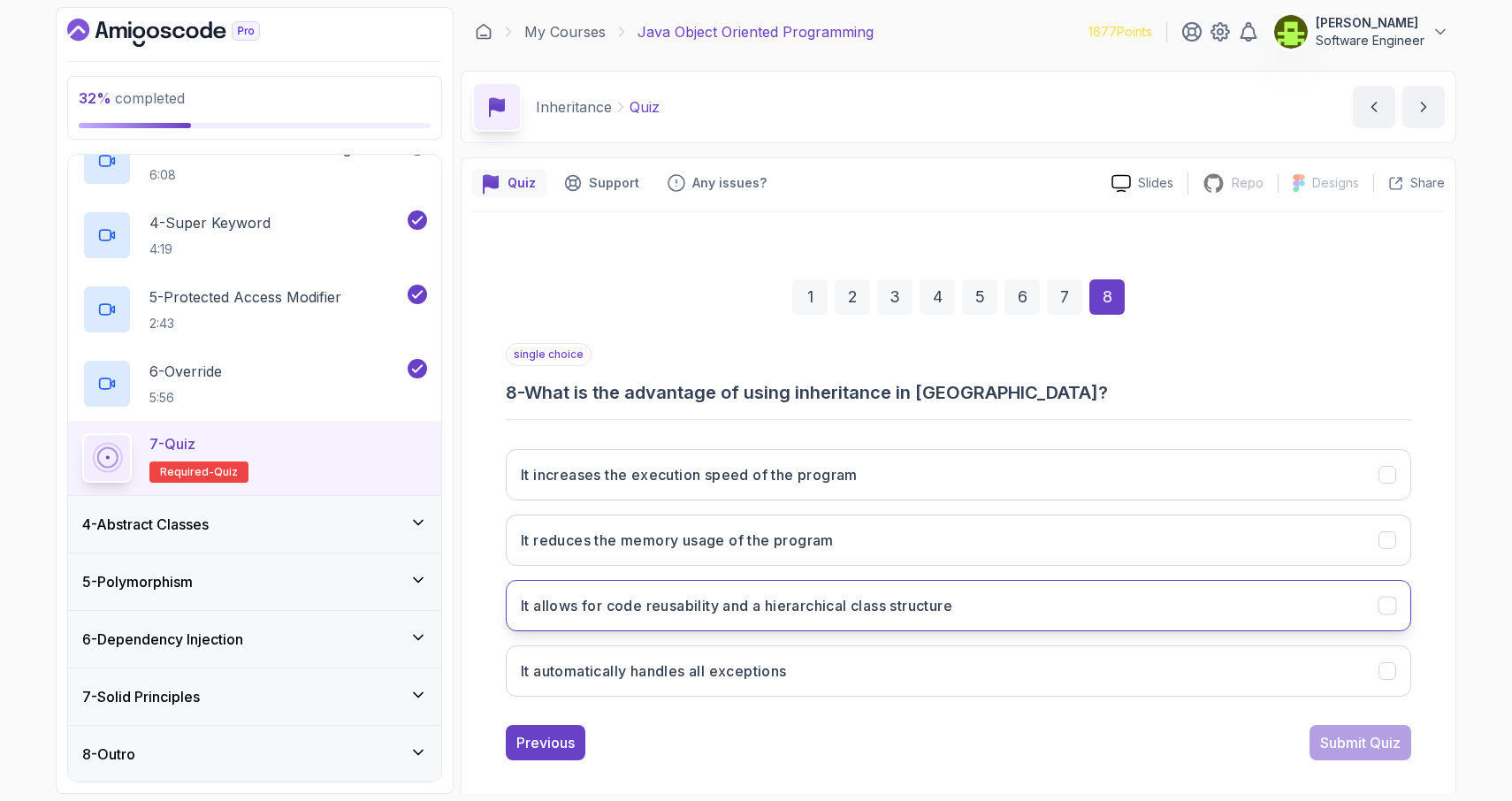
click at [1386, 605] on icon "It allows for code reusability and a hierarchical class structure" at bounding box center [1386, 605] width 9 height 7
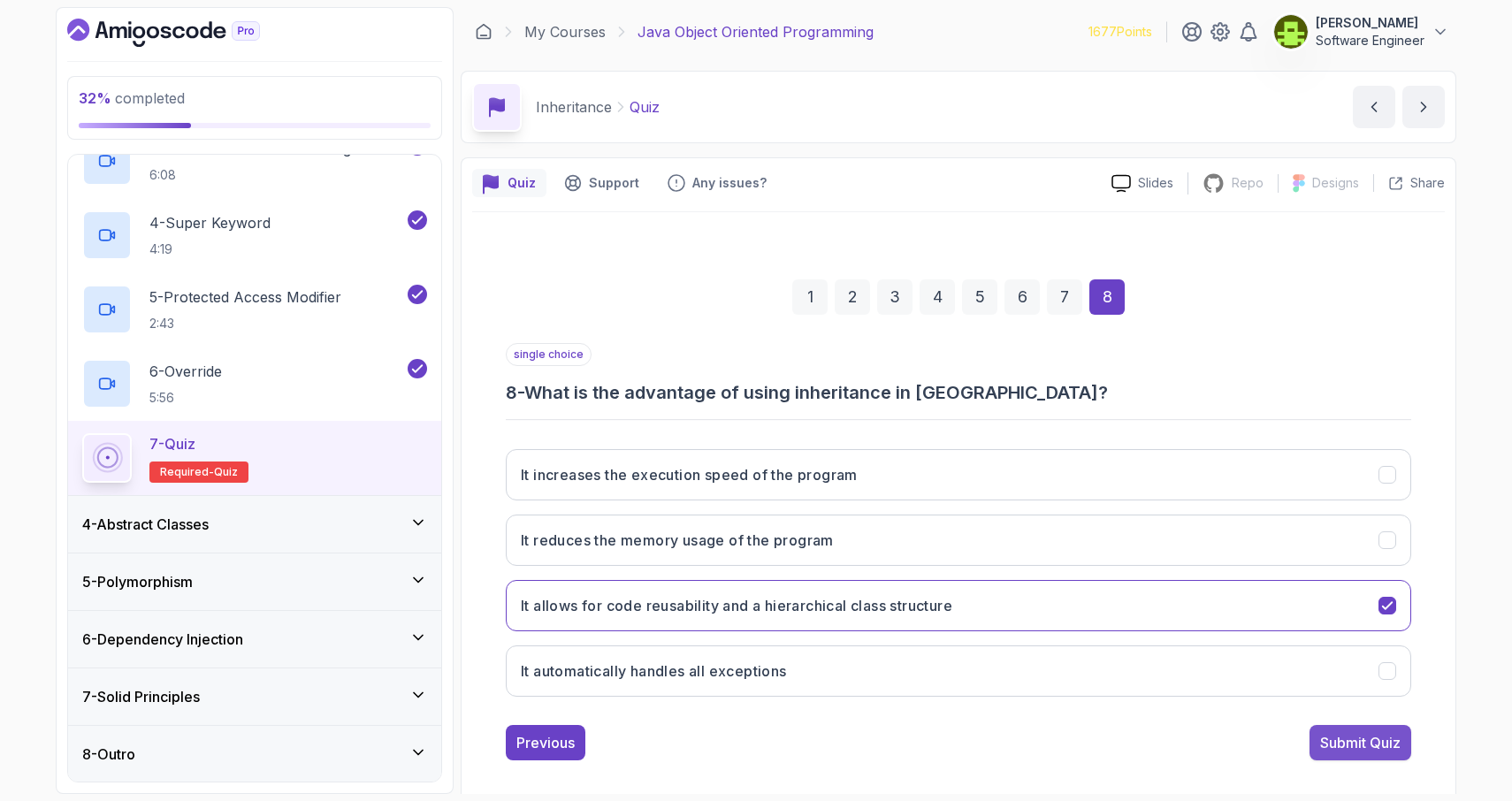
click at [1371, 746] on div "Submit Quiz" at bounding box center [1360, 742] width 80 height 21
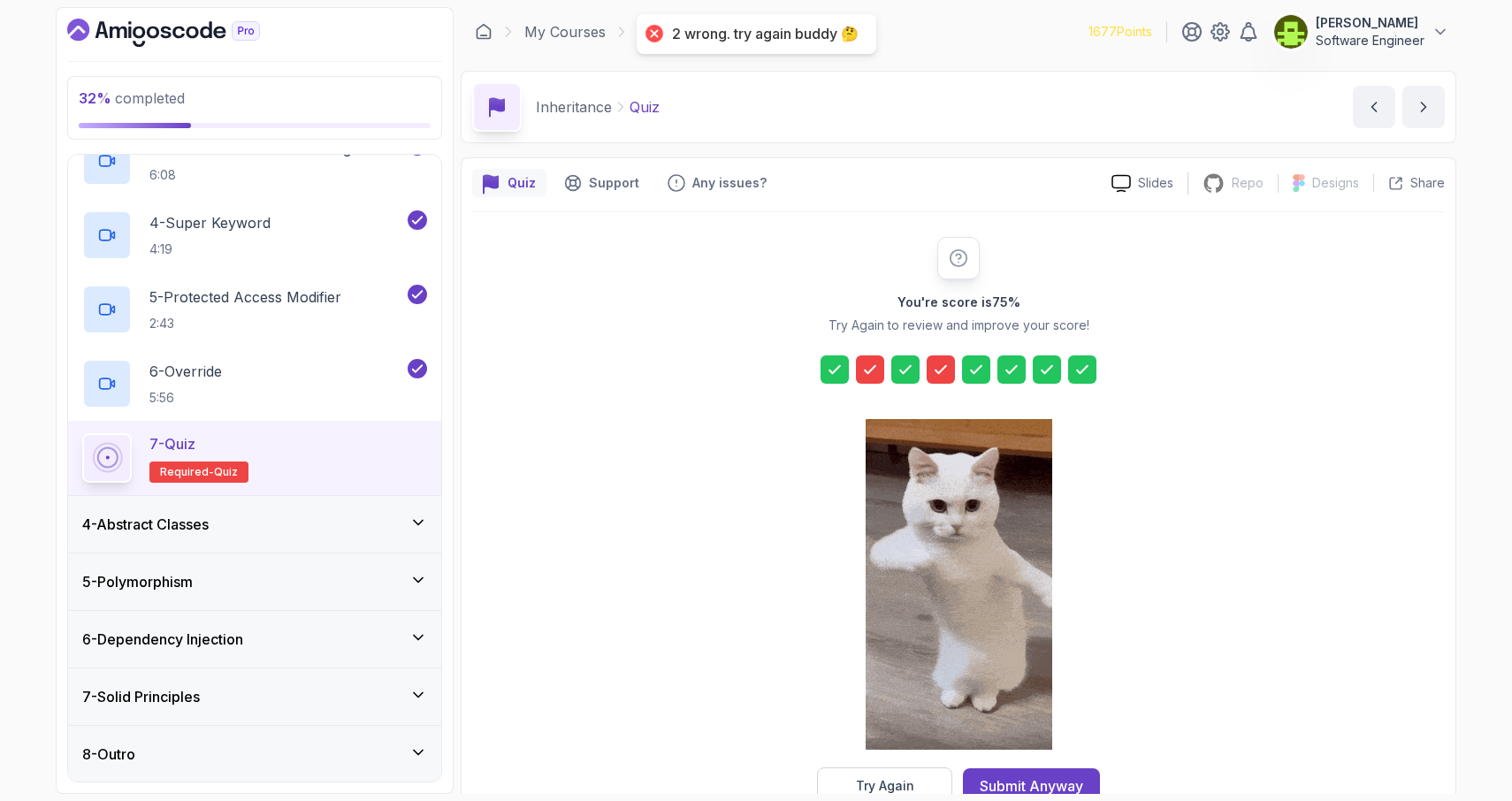
scroll to position [47, 0]
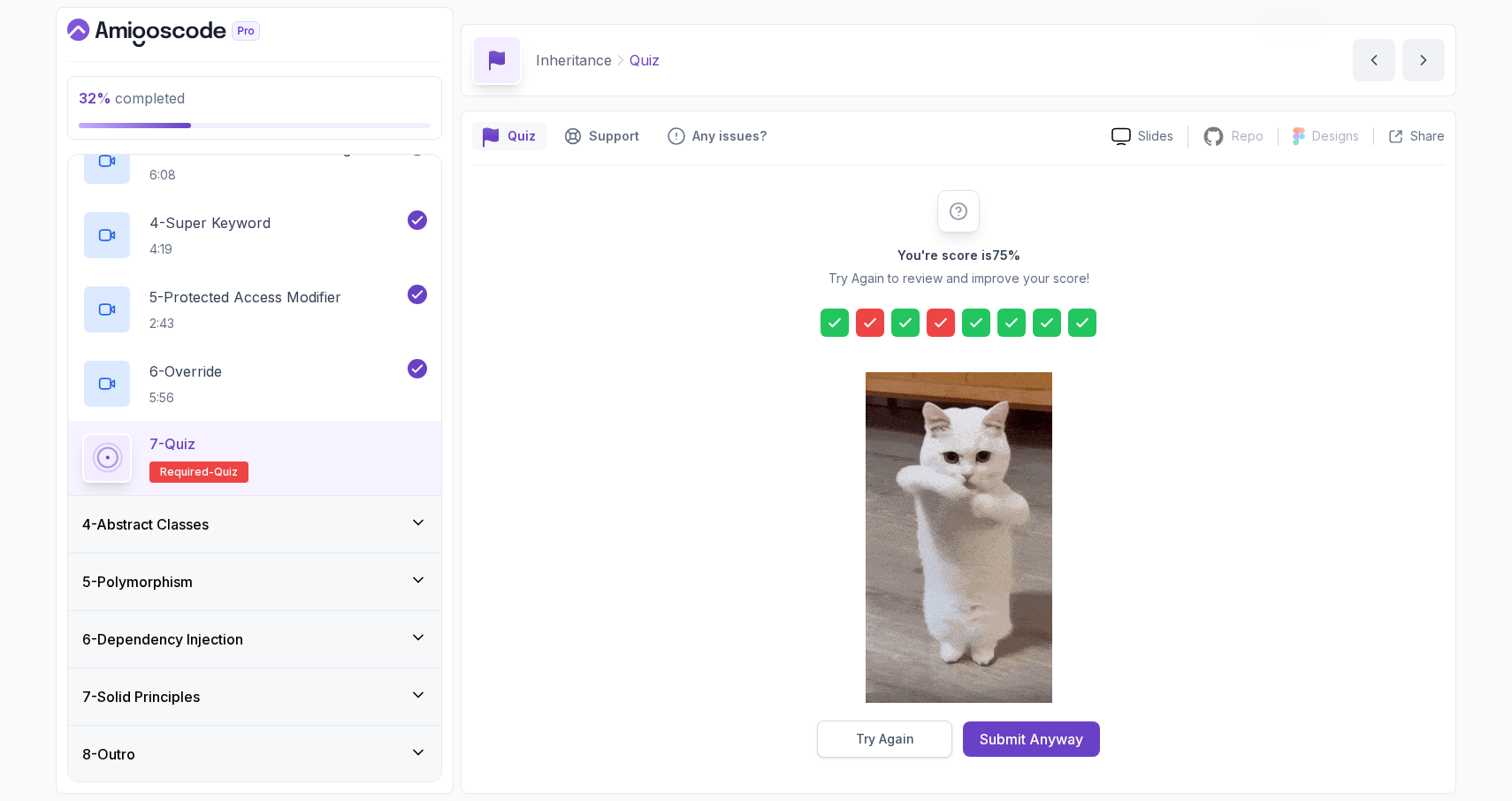
click at [873, 735] on div "Try Again" at bounding box center [885, 739] width 59 height 18
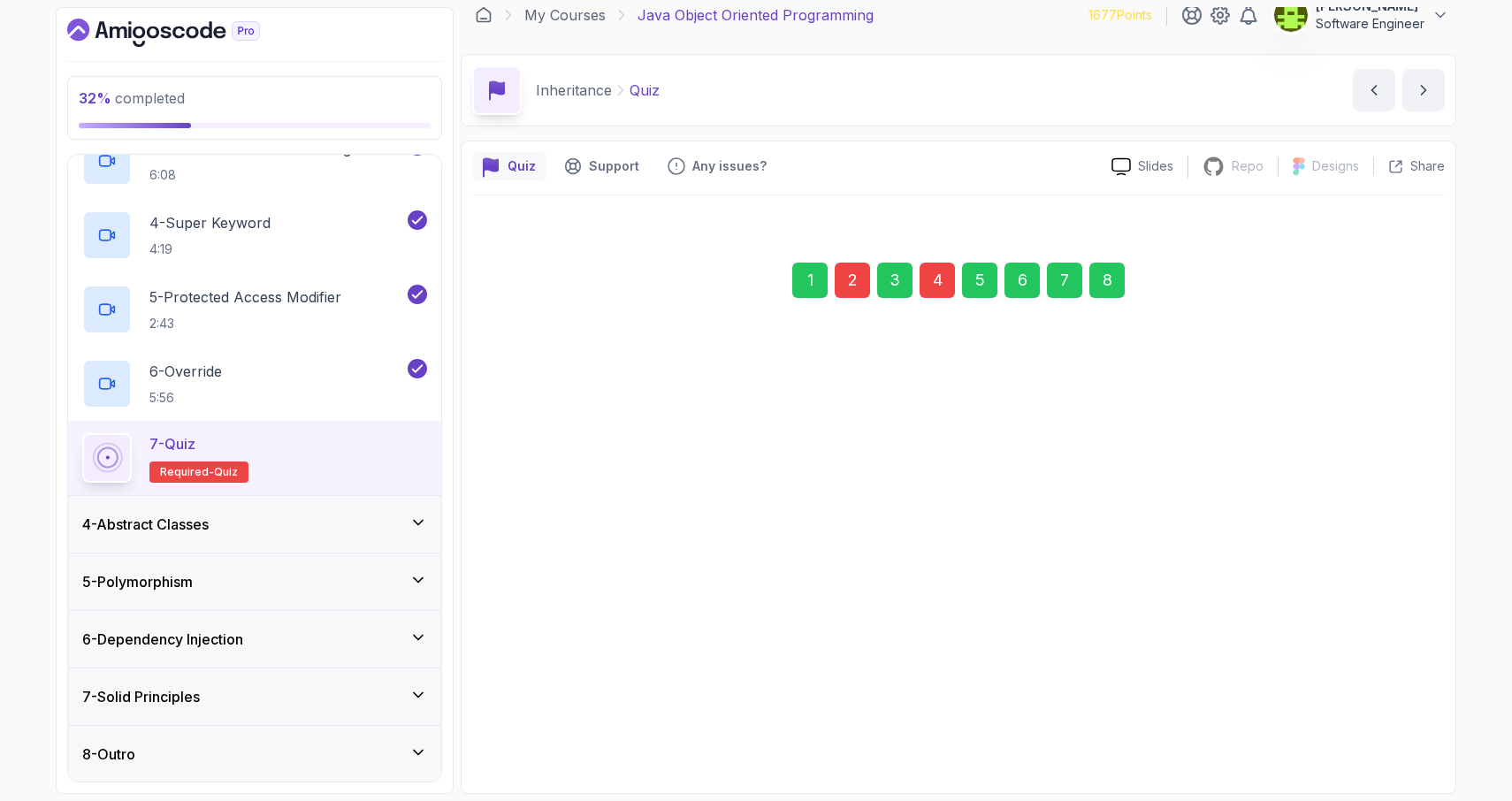
scroll to position [17, 0]
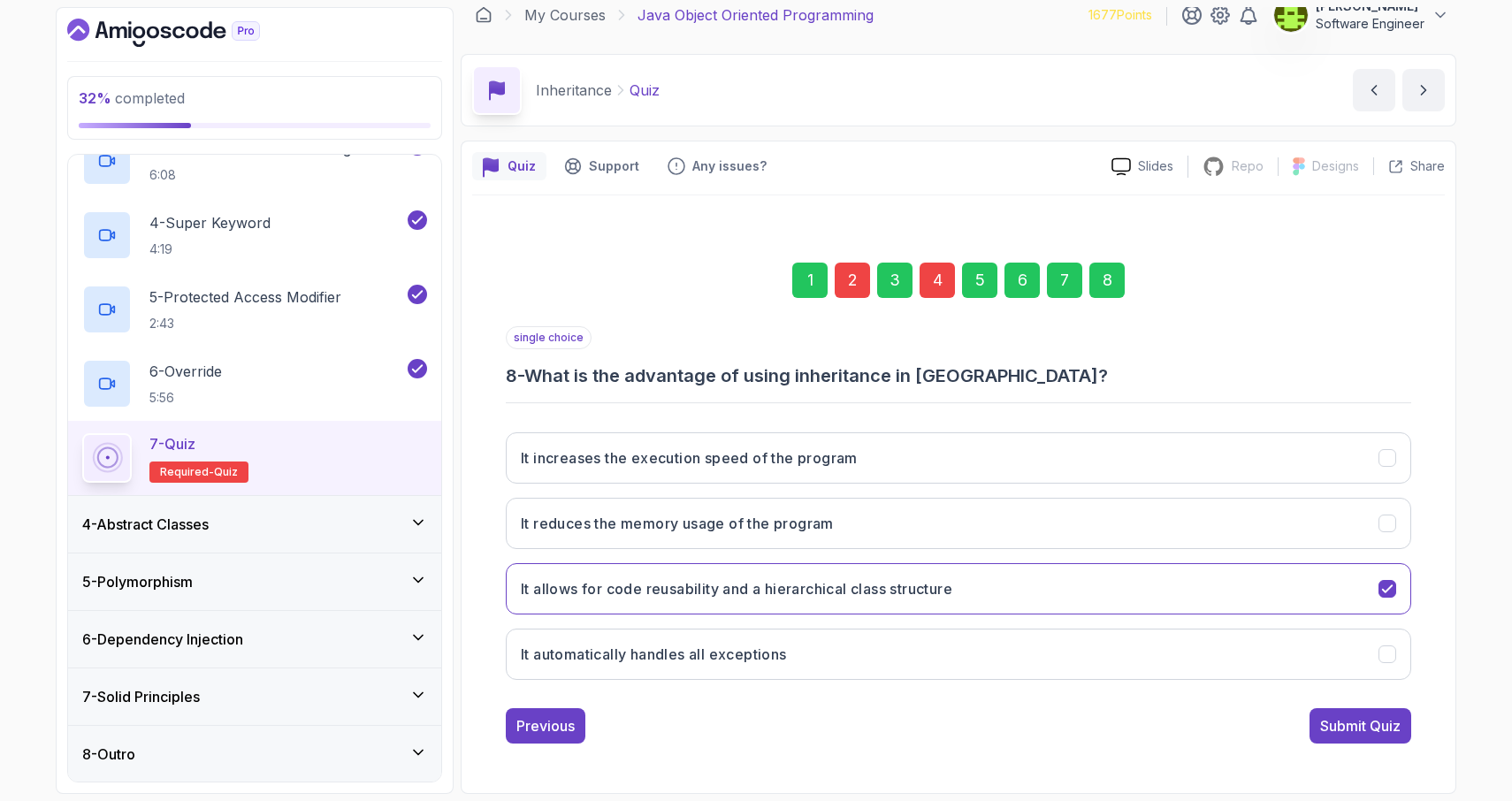
click at [851, 278] on div "2" at bounding box center [852, 280] width 35 height 35
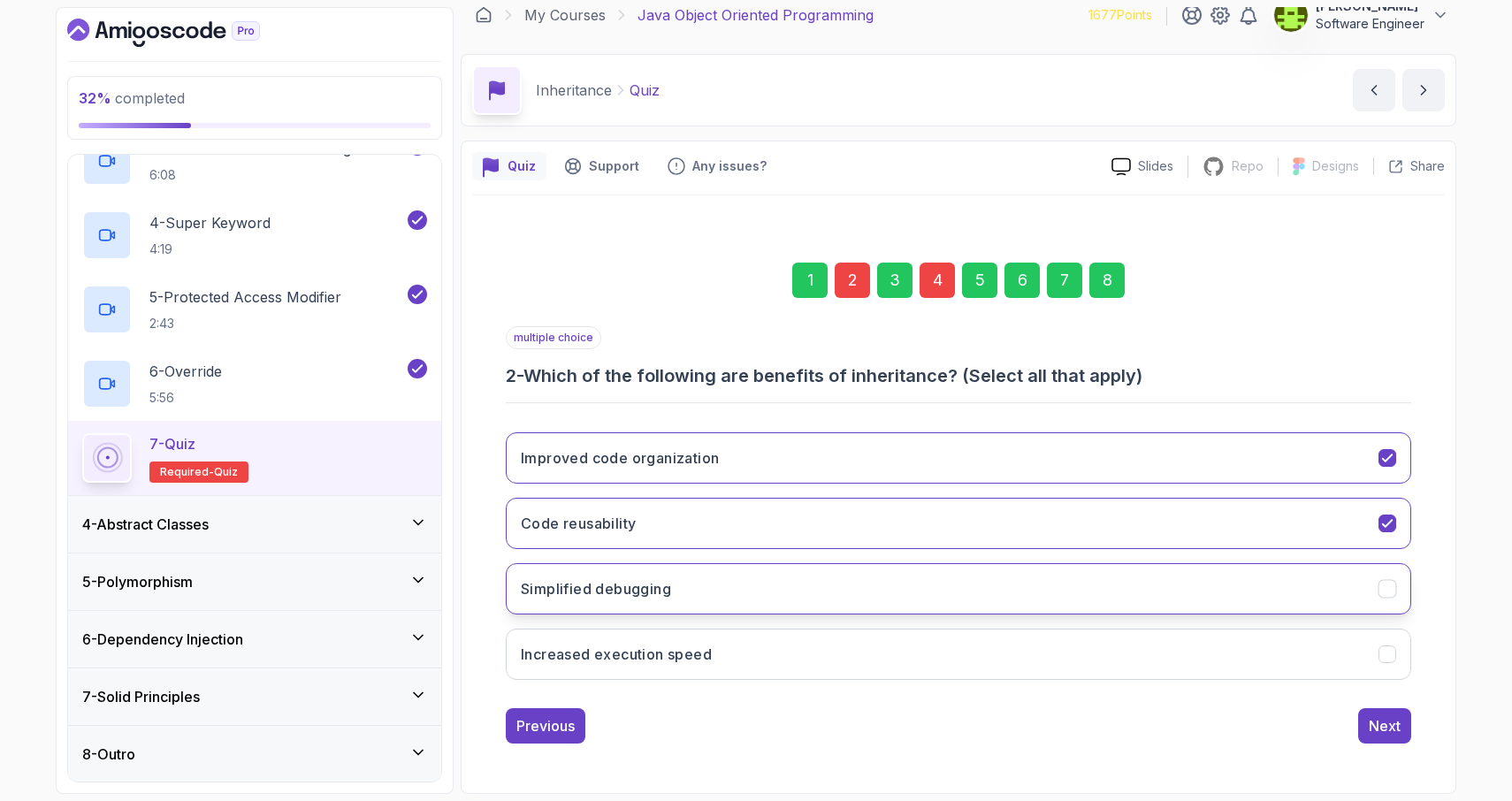
click at [1387, 584] on icon "Simplified debugging" at bounding box center [1387, 589] width 17 height 17
click at [933, 274] on div "4" at bounding box center [937, 280] width 35 height 35
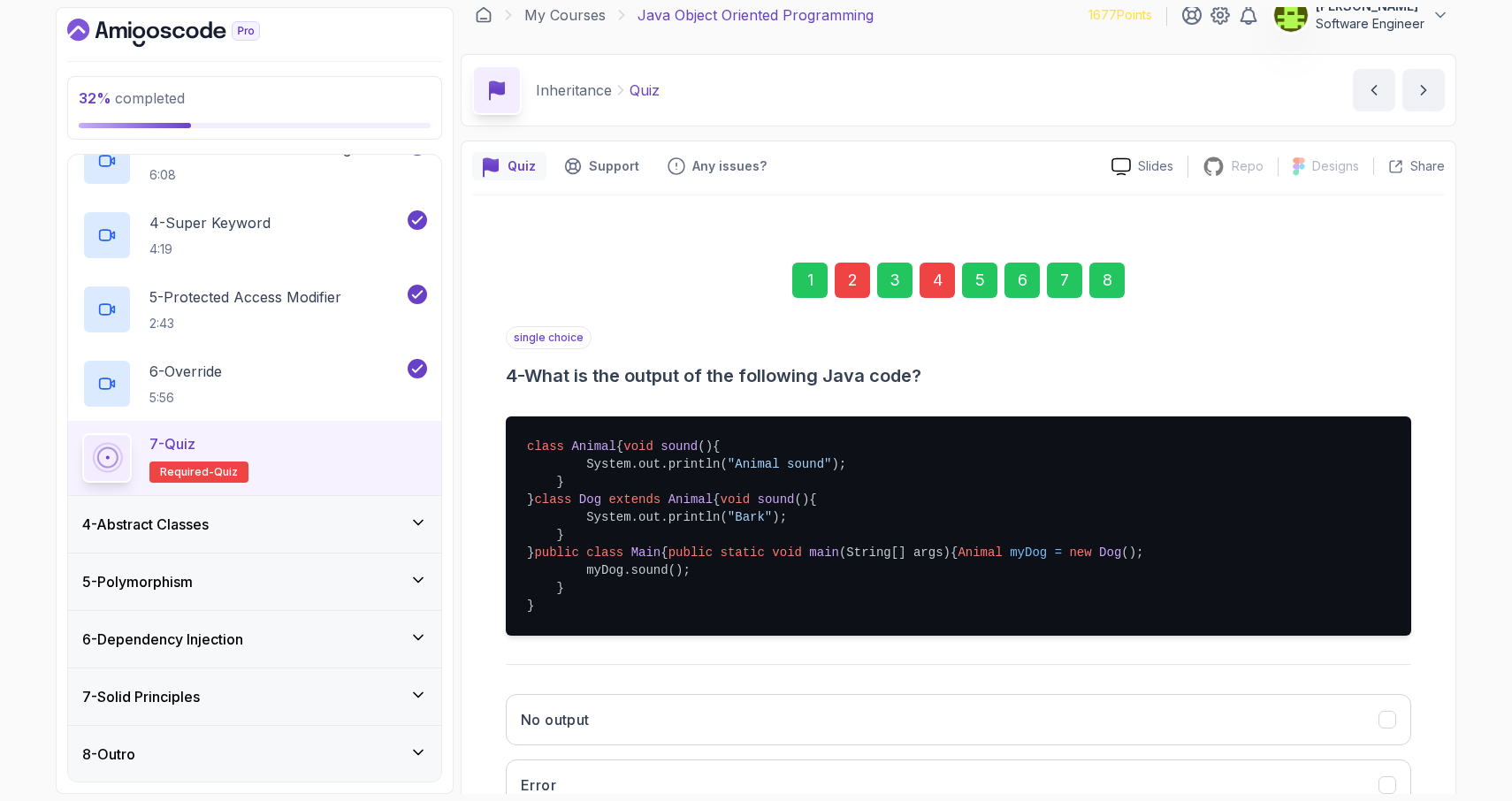
click at [966, 266] on div "5" at bounding box center [979, 280] width 35 height 35
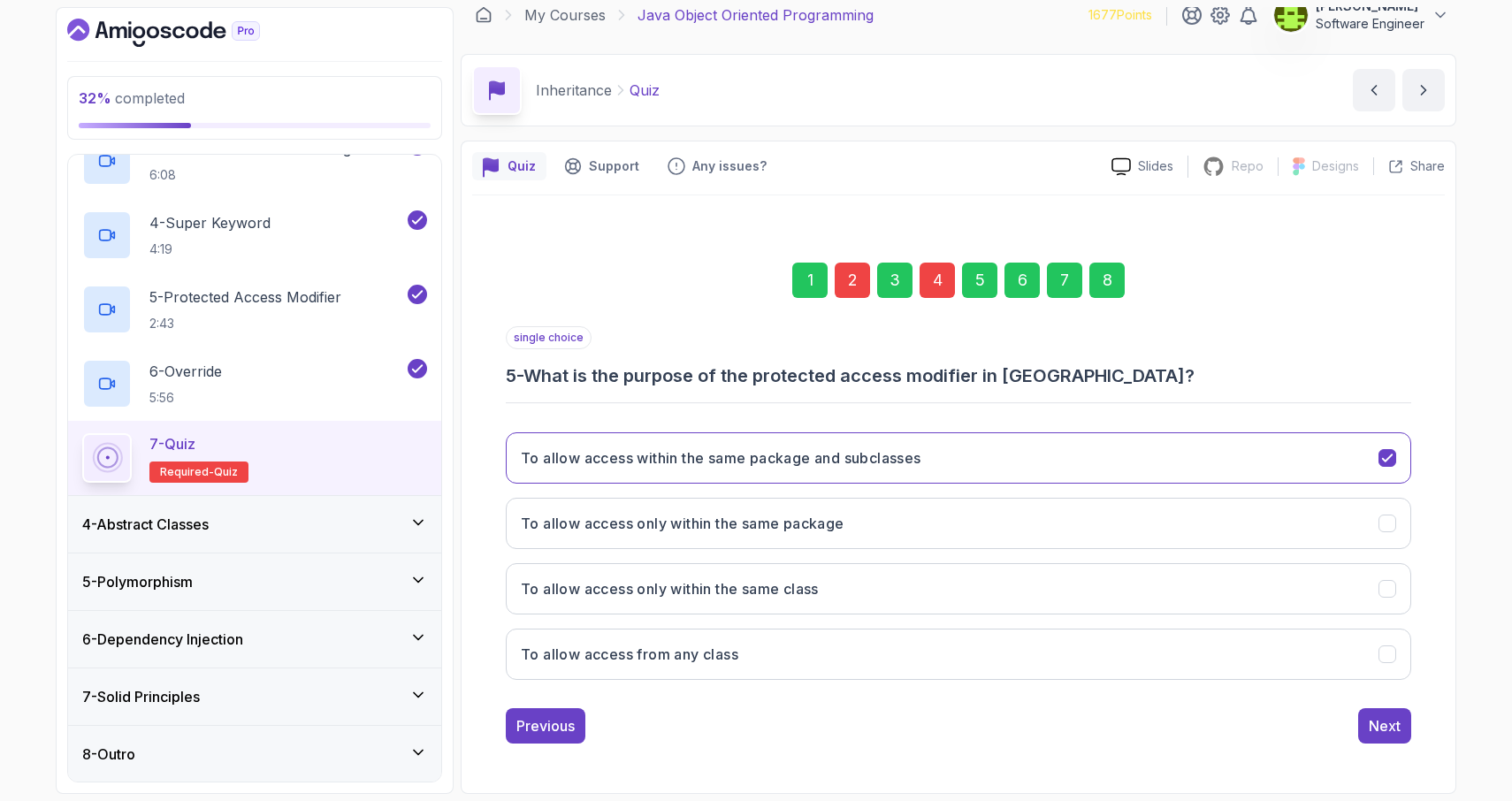
click at [934, 281] on div "4" at bounding box center [937, 280] width 35 height 35
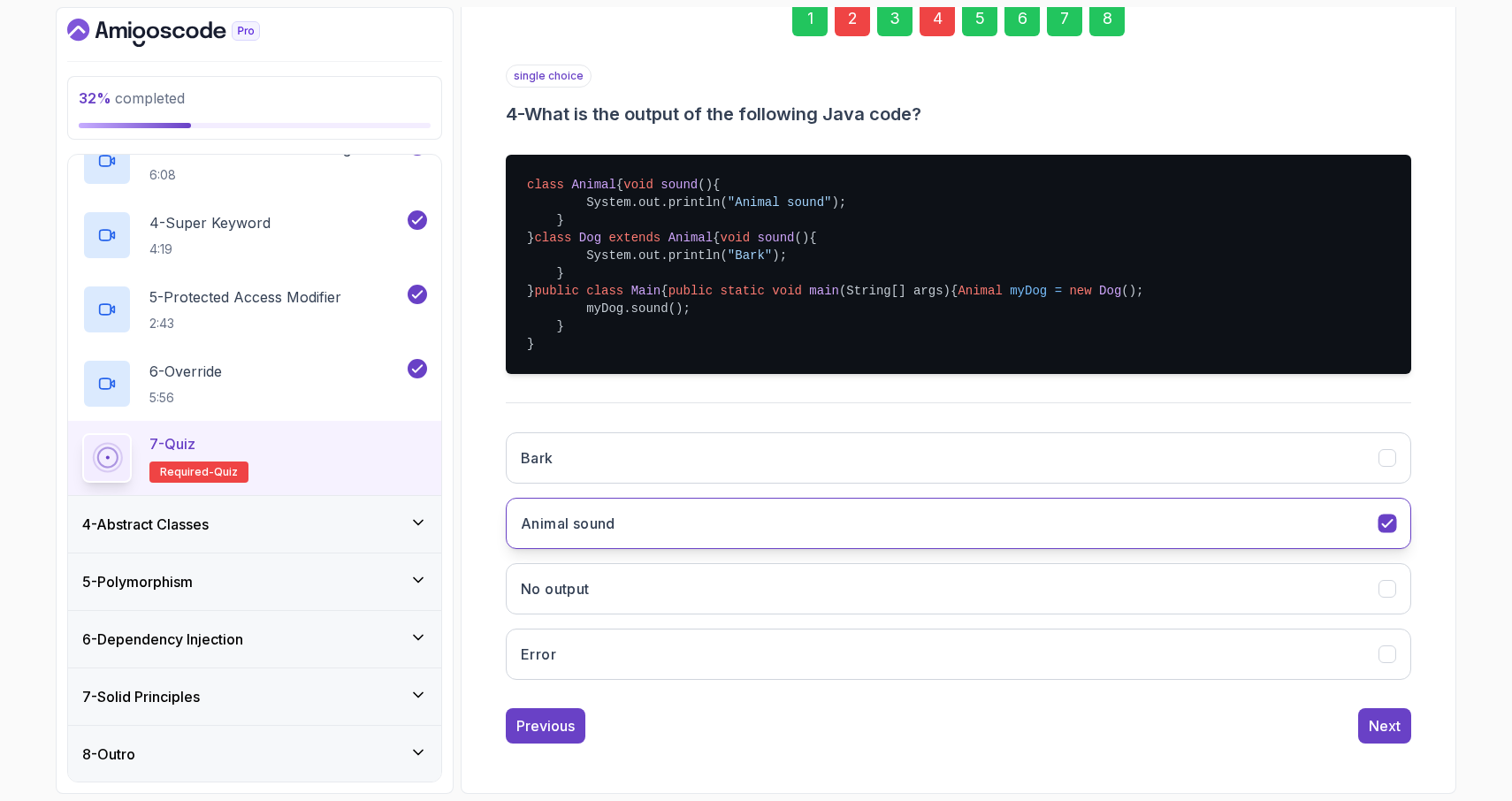
scroll to position [331, 0]
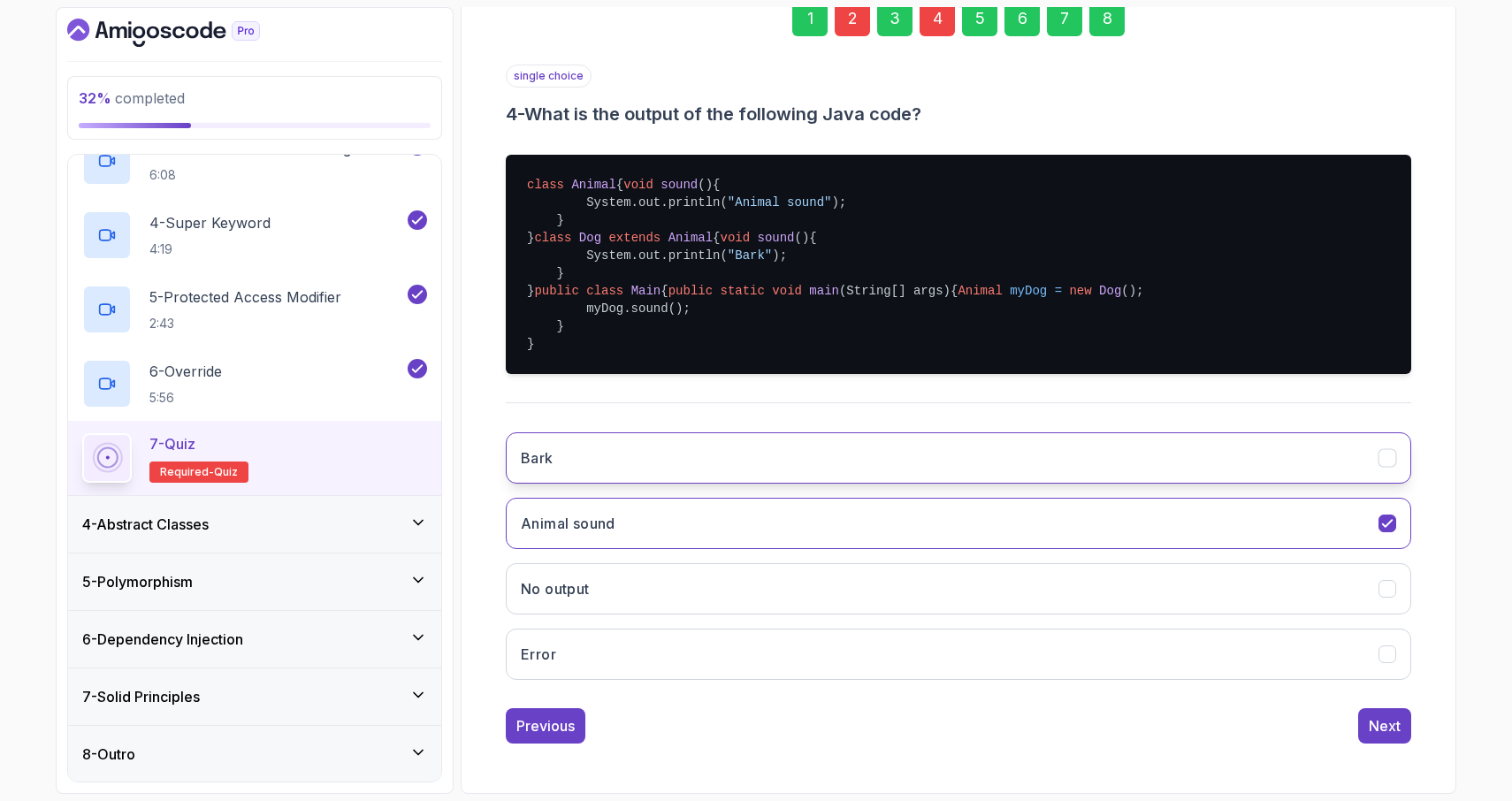
click at [1383, 467] on icon "Bark" at bounding box center [1387, 458] width 17 height 17
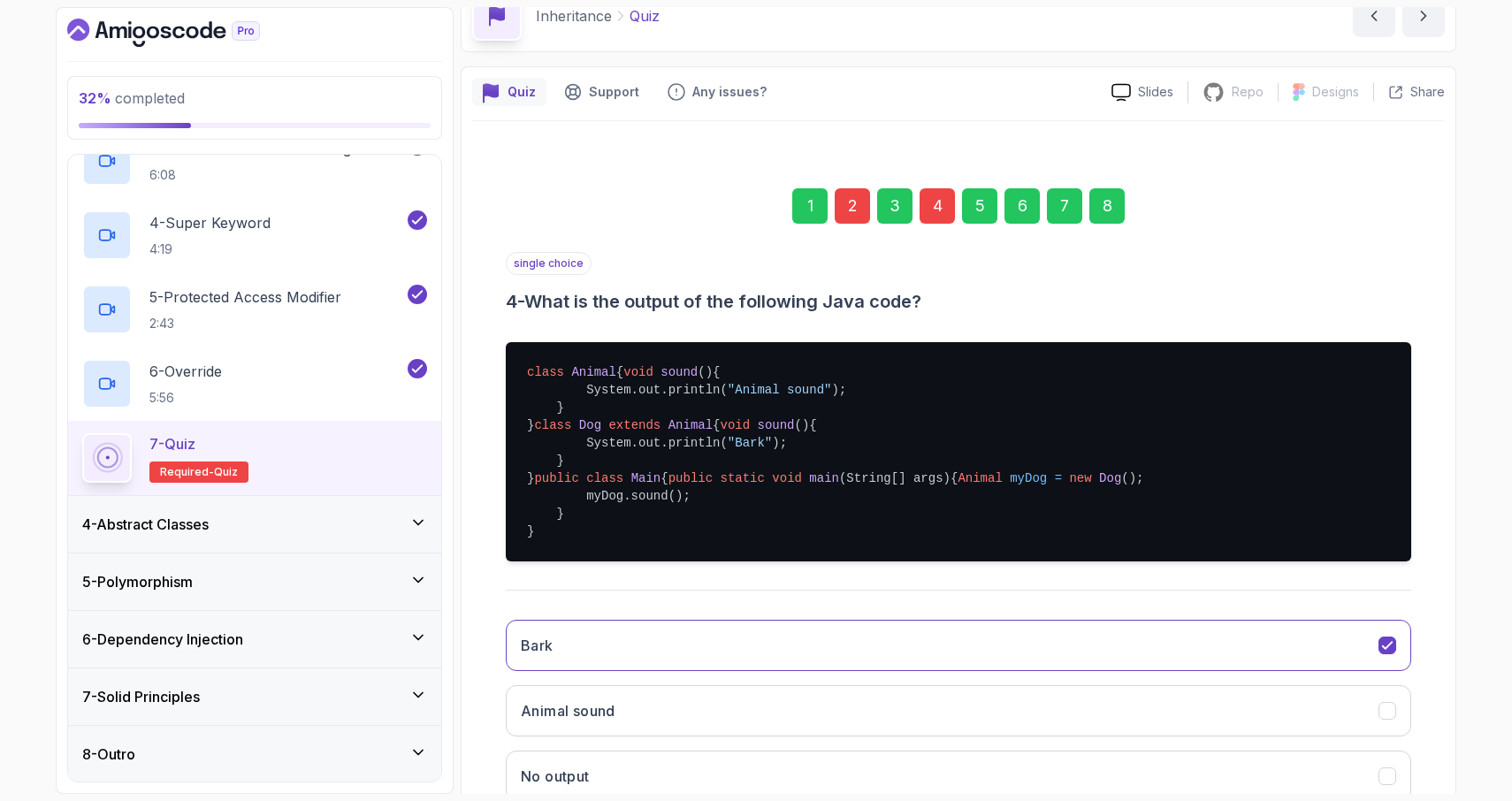
scroll to position [0, 0]
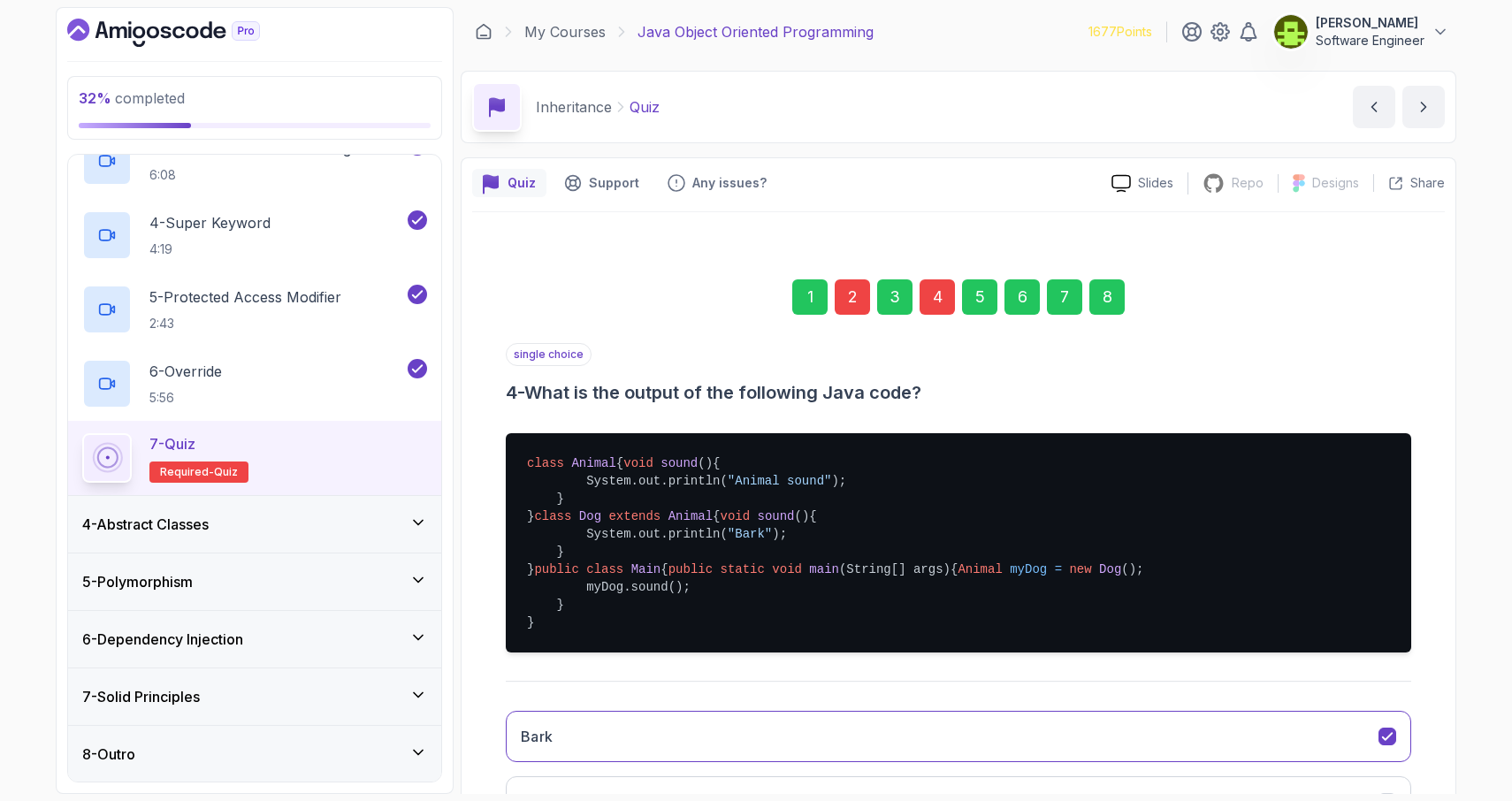
click at [1106, 293] on div "8" at bounding box center [1107, 297] width 35 height 35
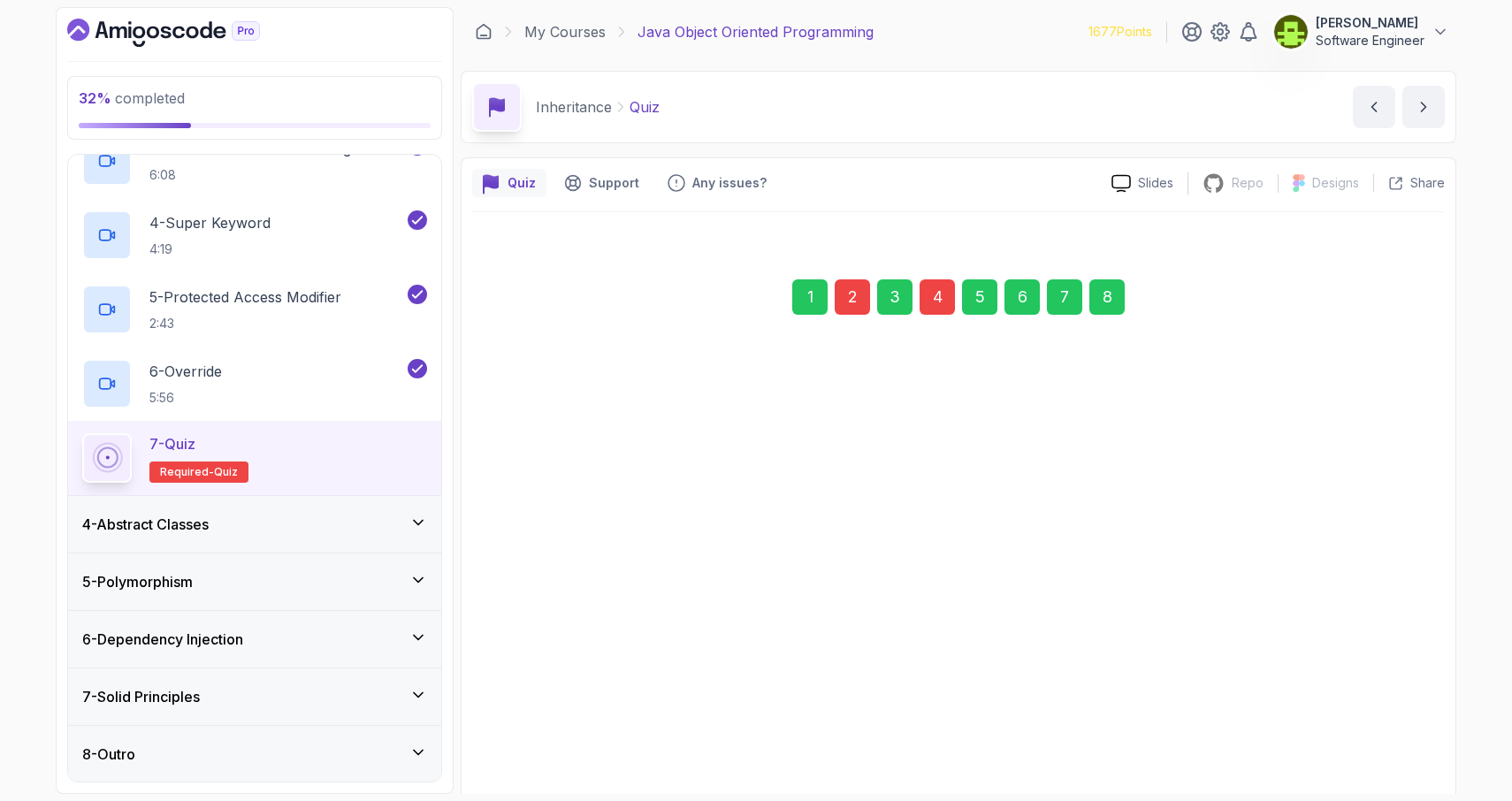
scroll to position [17, 0]
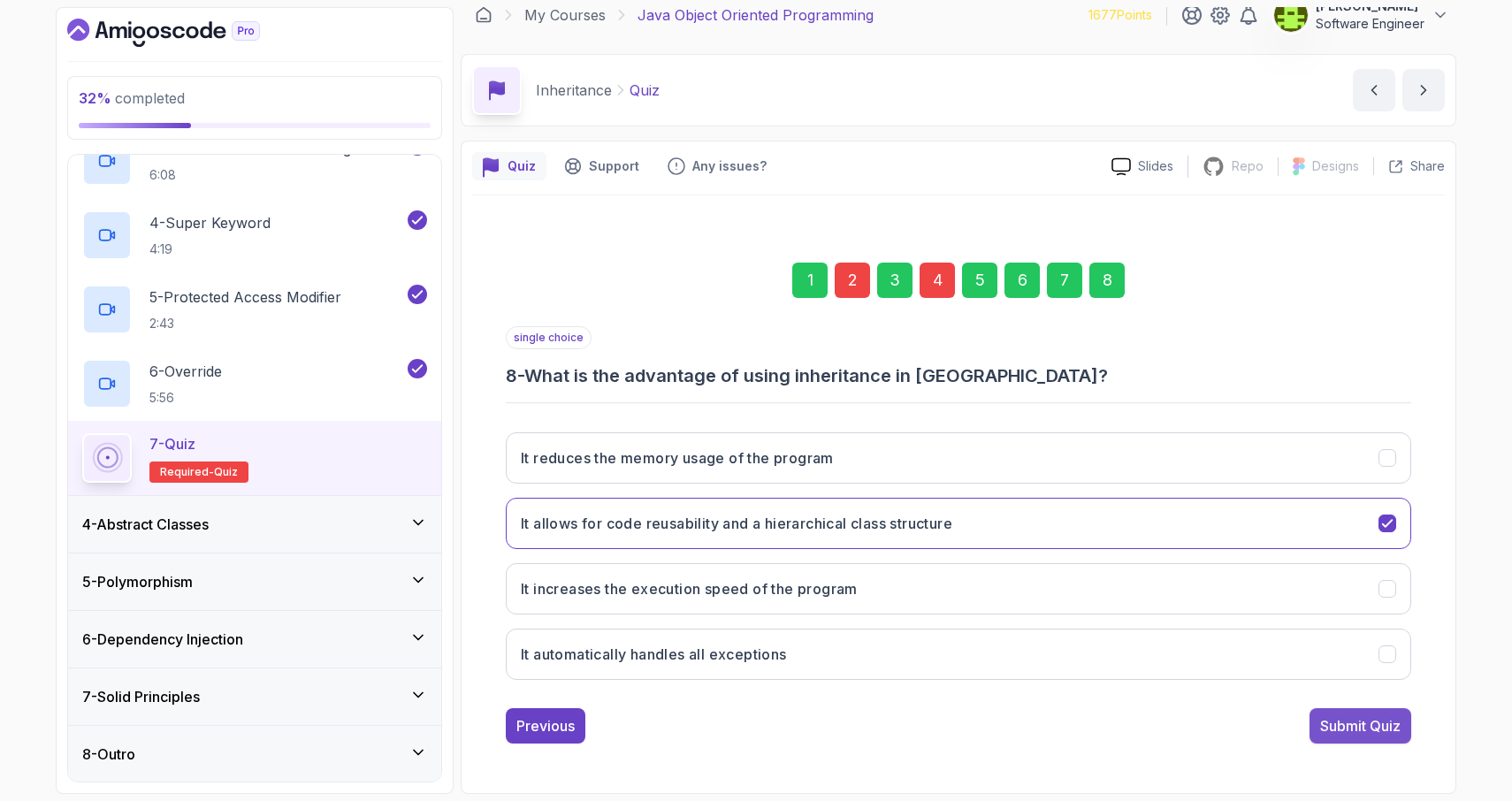
click at [1367, 731] on div "Submit Quiz" at bounding box center [1360, 726] width 80 height 21
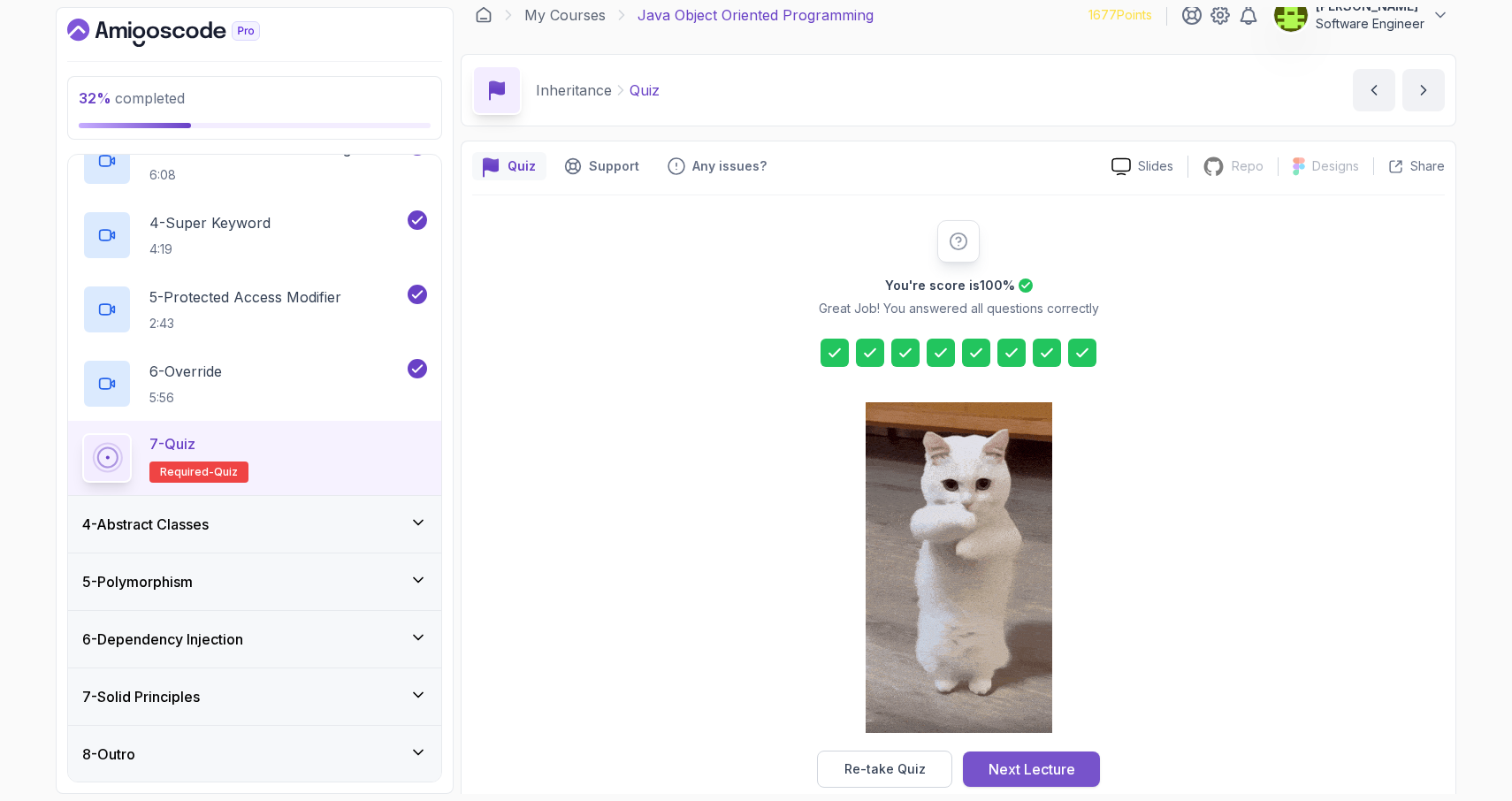
click at [1016, 769] on div "Next Lecture" at bounding box center [1031, 768] width 87 height 21
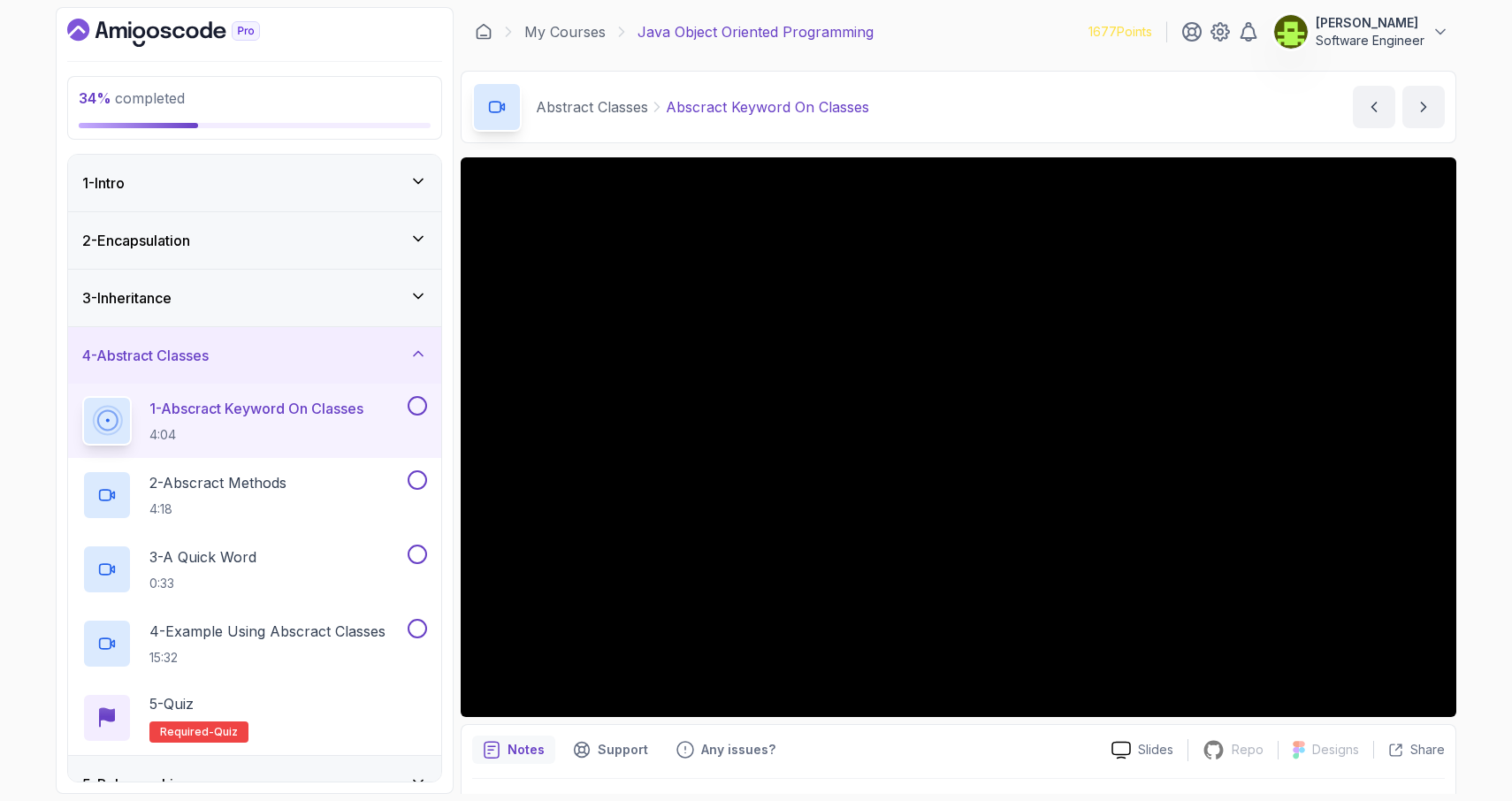
click at [416, 303] on icon at bounding box center [417, 295] width 18 height 18
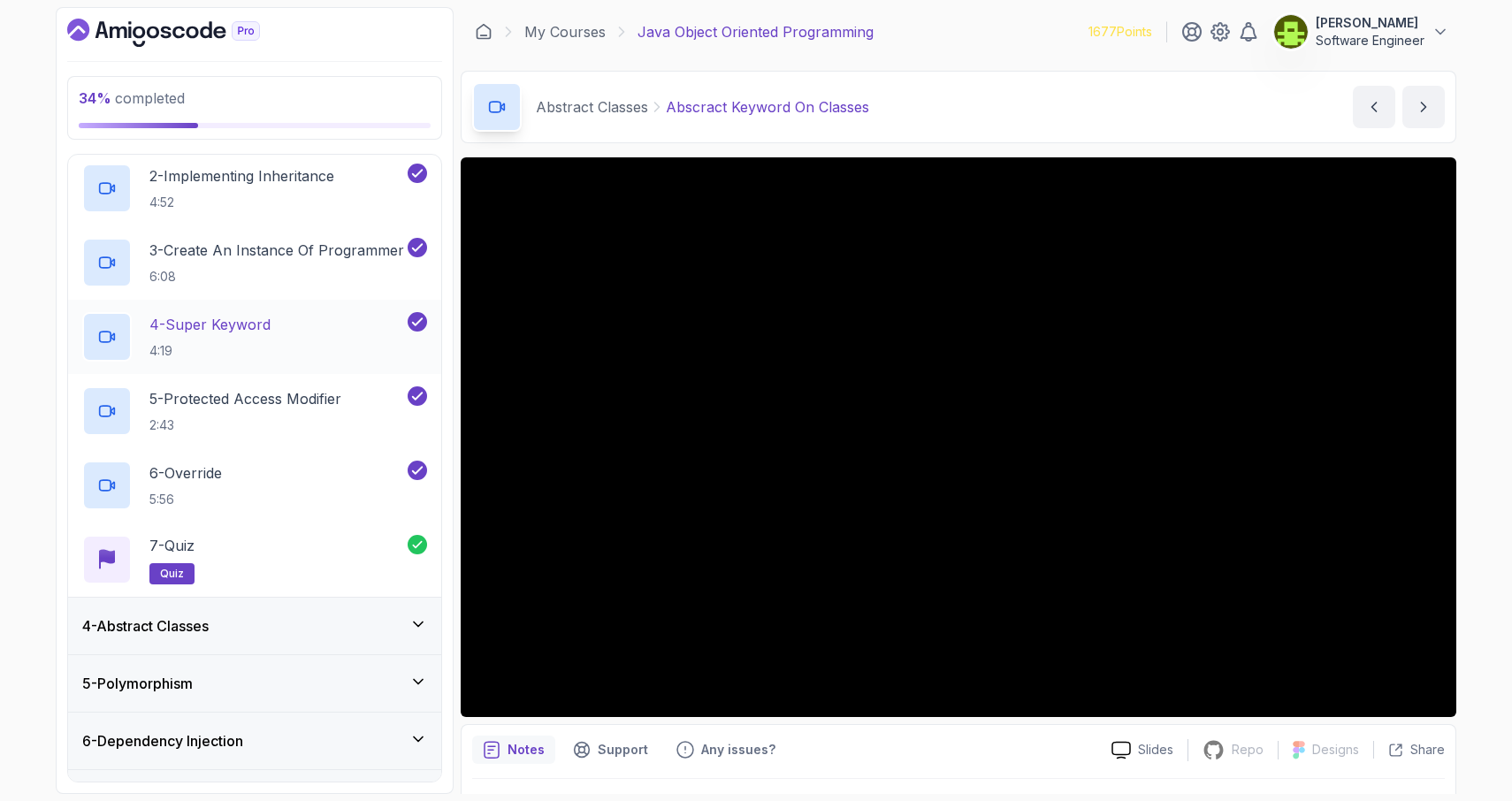
scroll to position [256, 0]
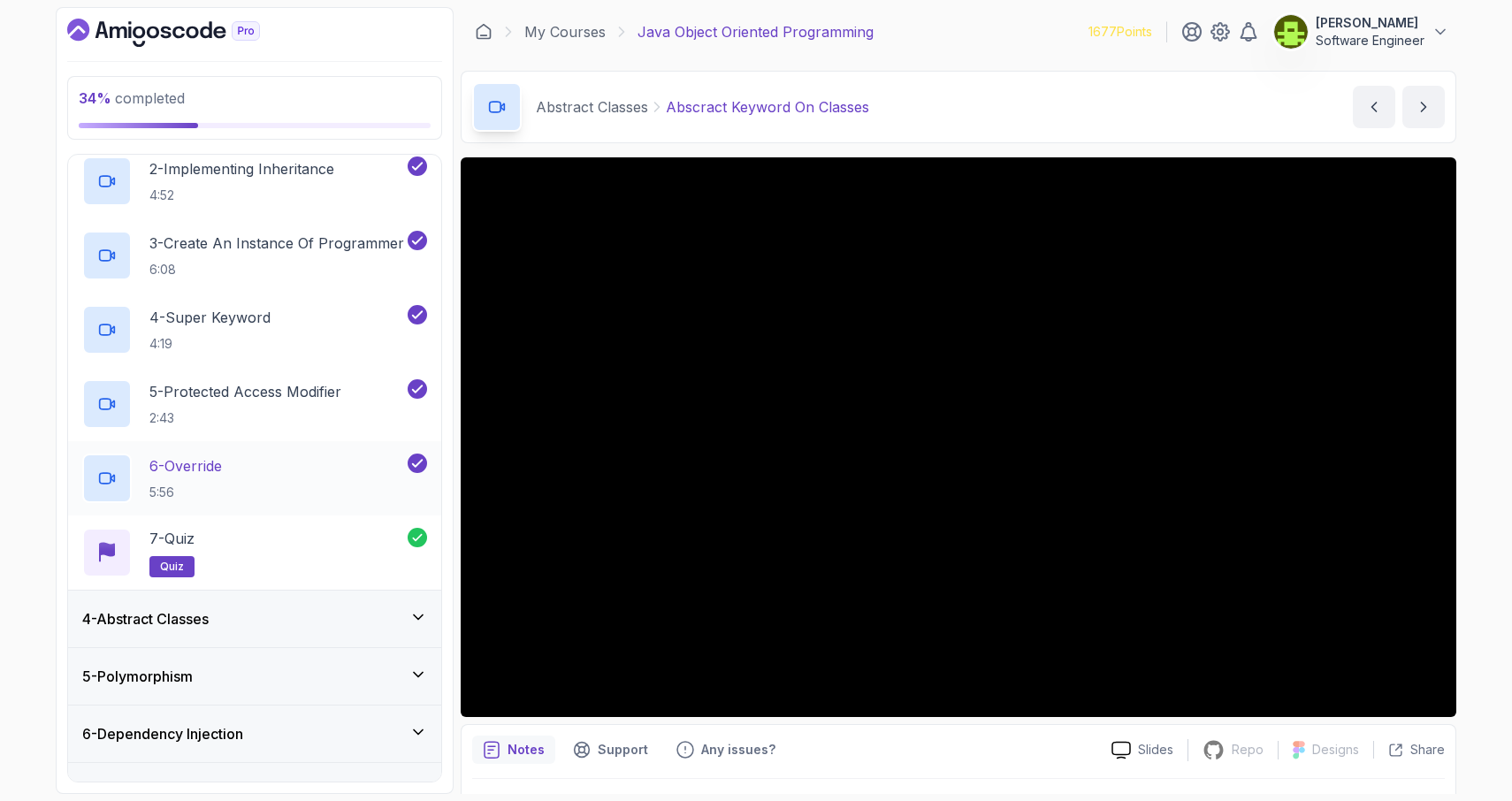
click at [303, 467] on div "6 - Override 5:56" at bounding box center [242, 478] width 321 height 49
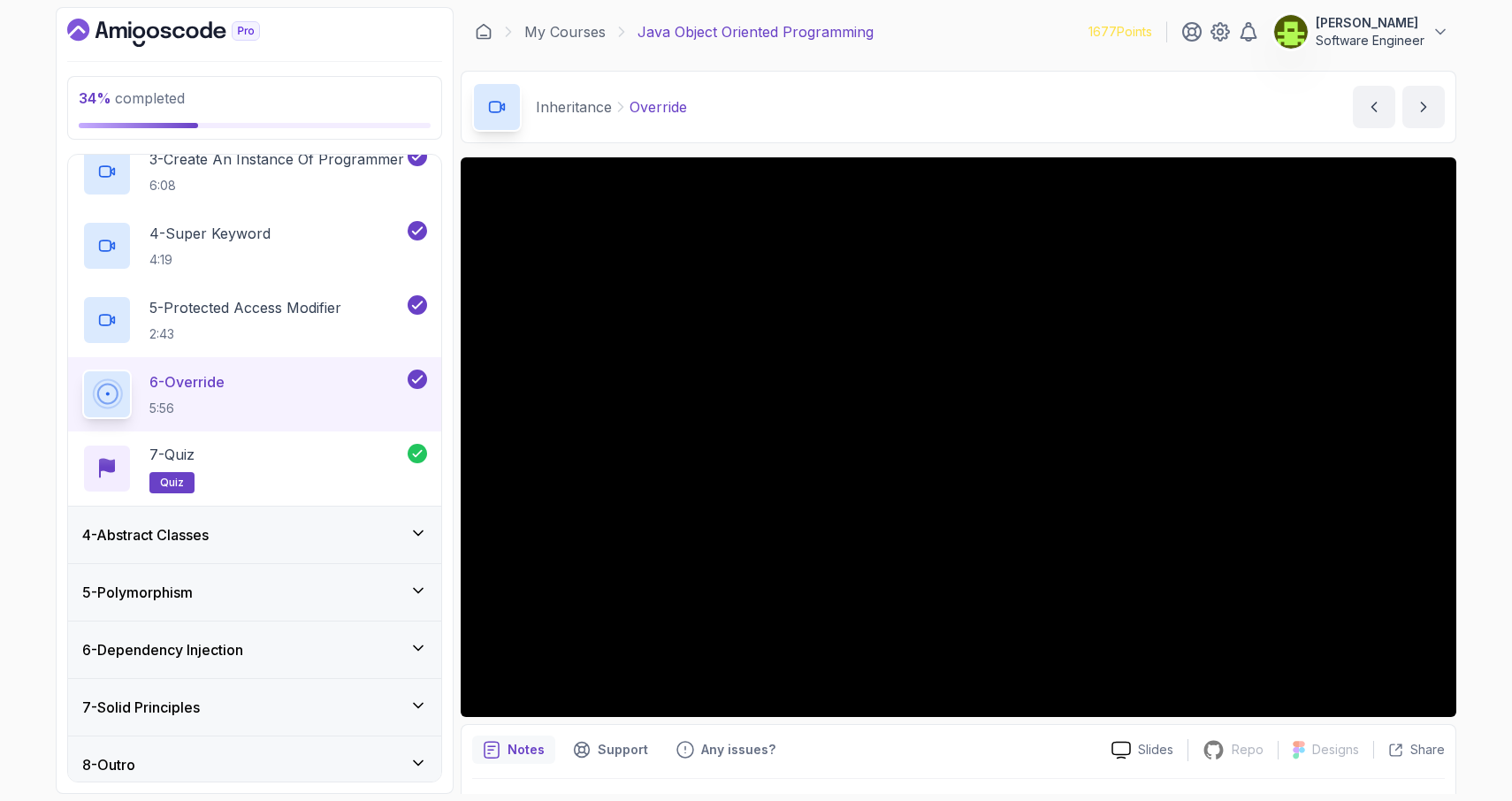
scroll to position [341, 0]
click at [341, 550] on div "4 - Abstract Classes" at bounding box center [254, 534] width 373 height 57
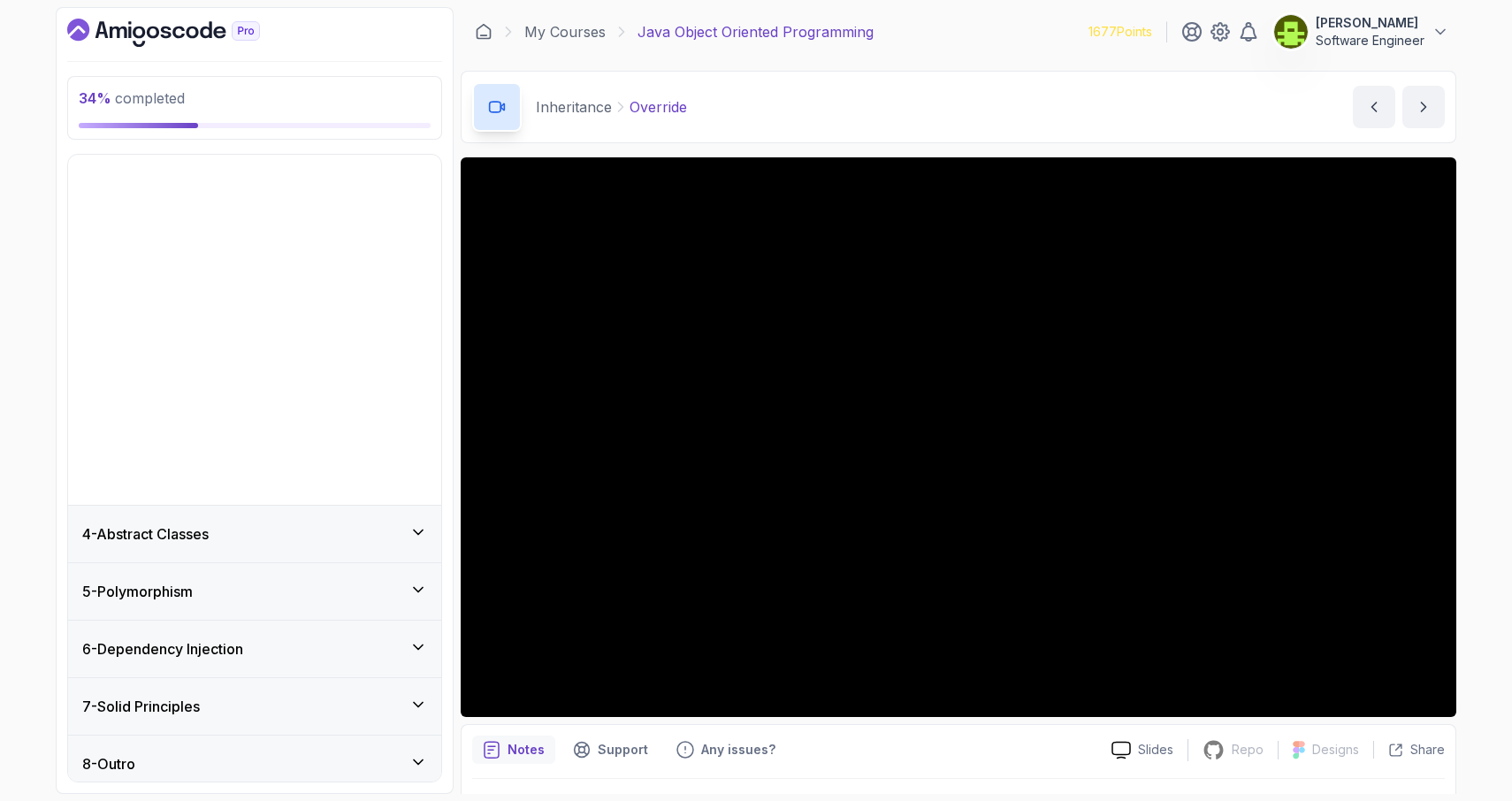
scroll to position [0, 0]
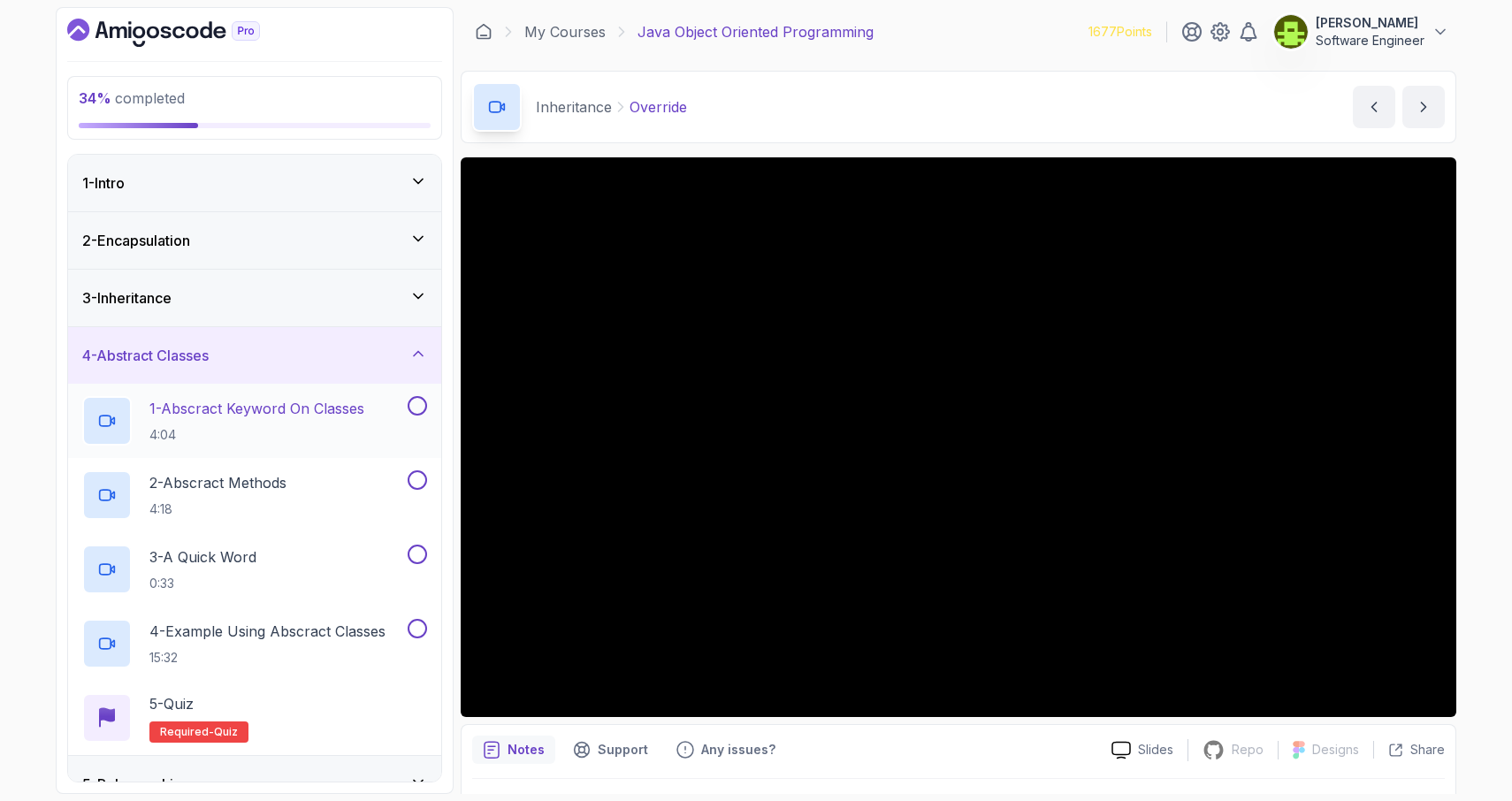
click at [343, 424] on h2 "1 - Abscract Keyword On Classes 4:04" at bounding box center [256, 420] width 215 height 46
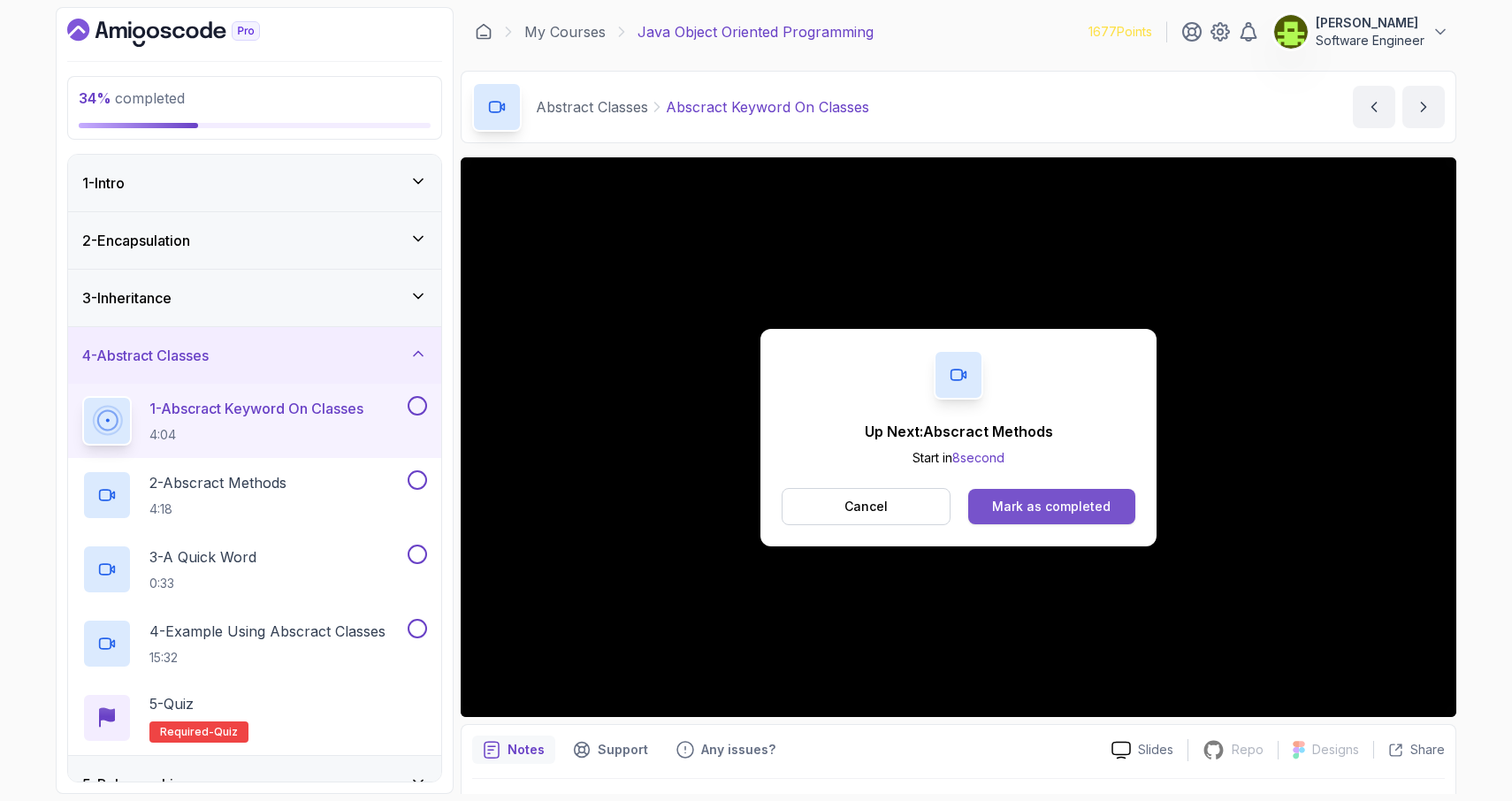
click at [1060, 502] on div "Mark as completed" at bounding box center [1051, 506] width 118 height 18
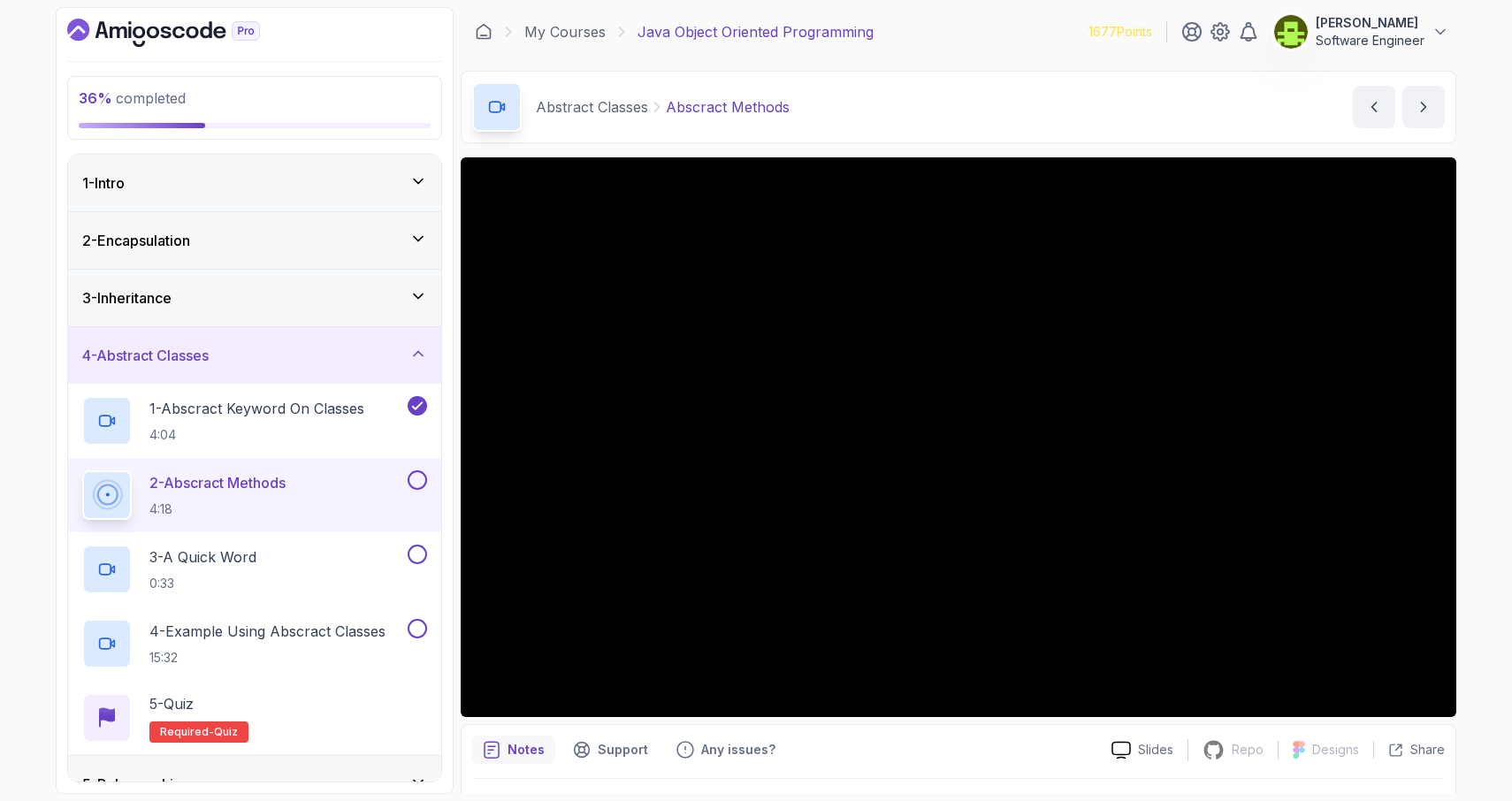
scroll to position [3, 0]
